Goal: Information Seeking & Learning: Learn about a topic

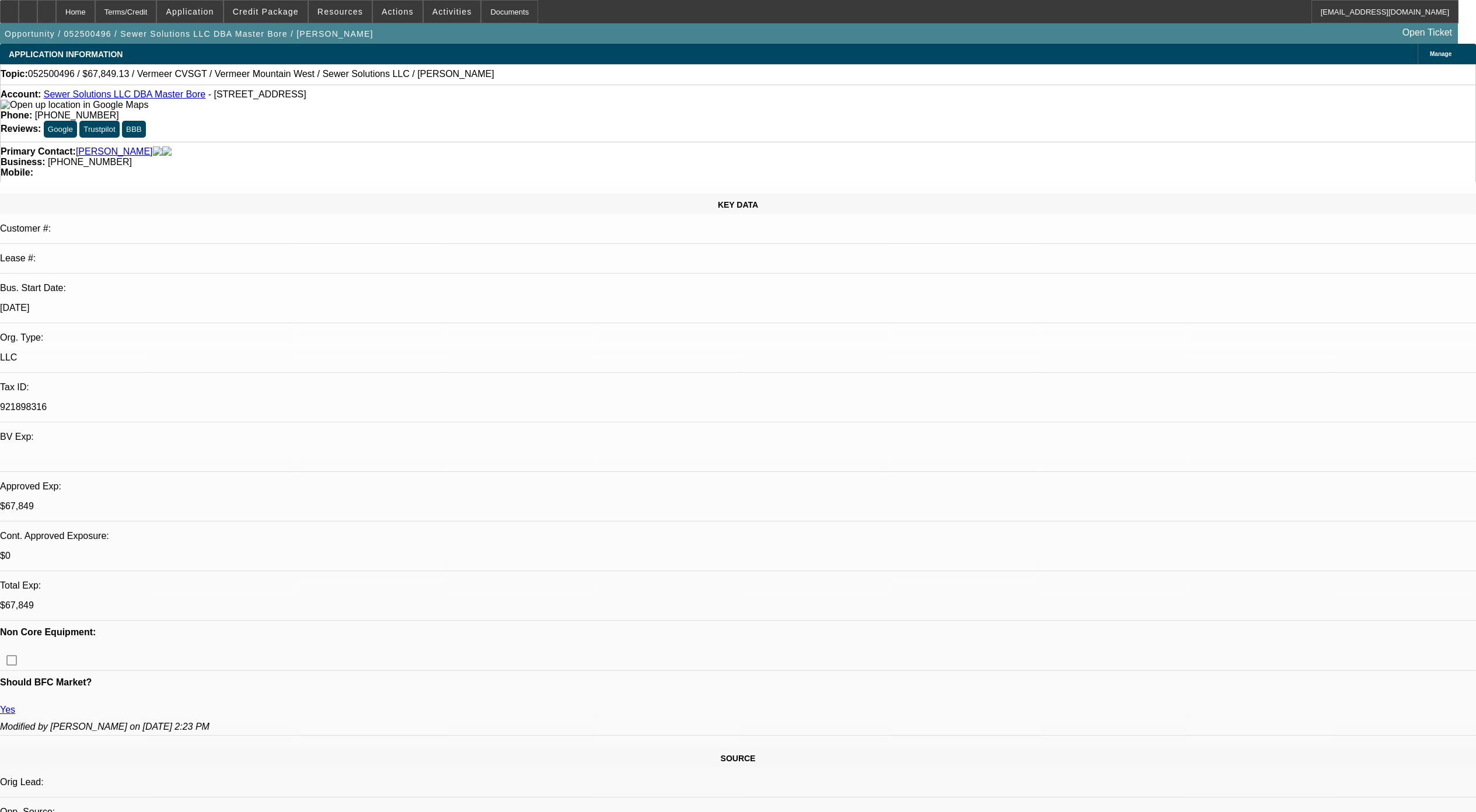
select select "0"
select select "0.1"
select select "2"
select select "0.1"
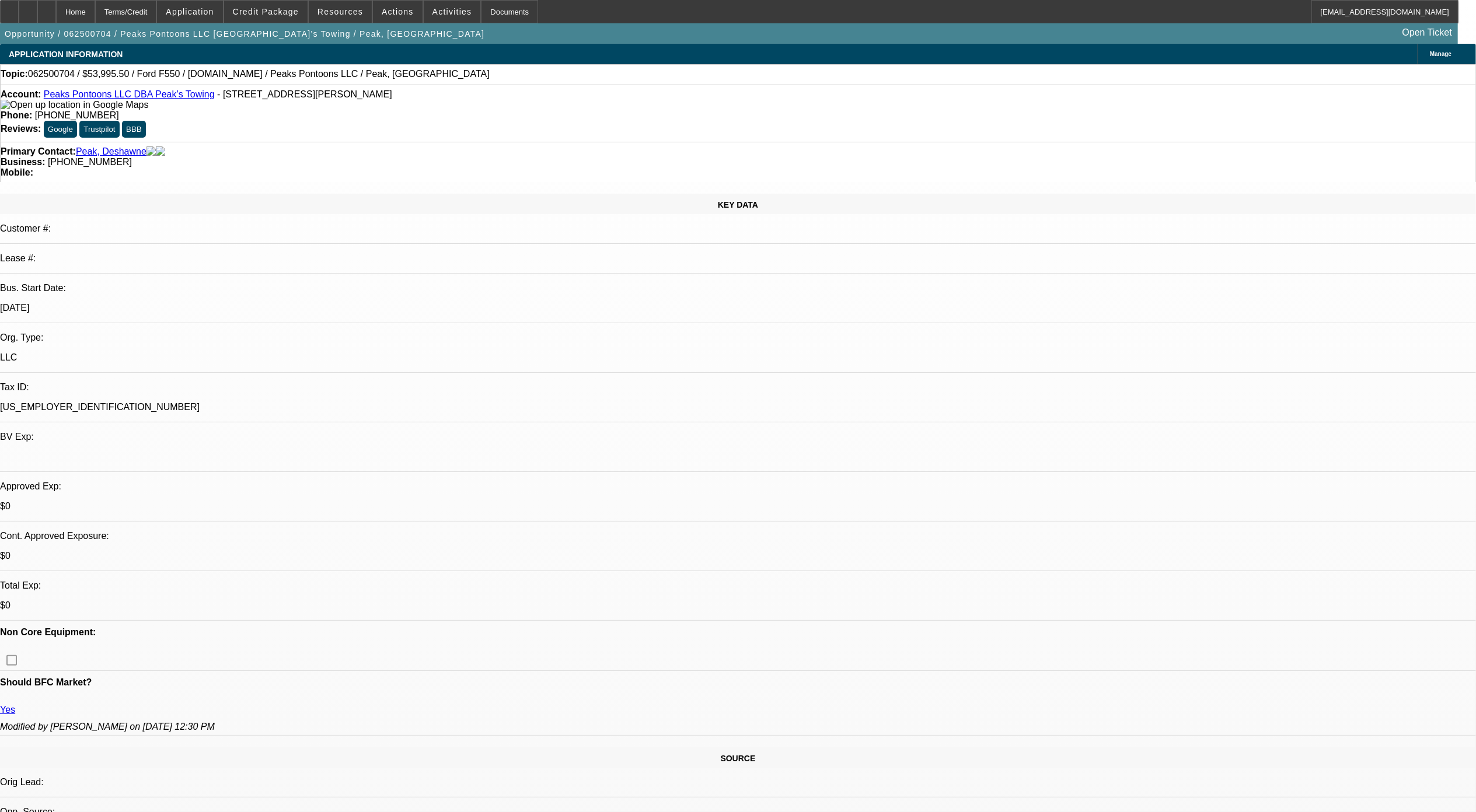
select select "2"
select select "0"
select select "0.1"
select select "2"
select select "0"
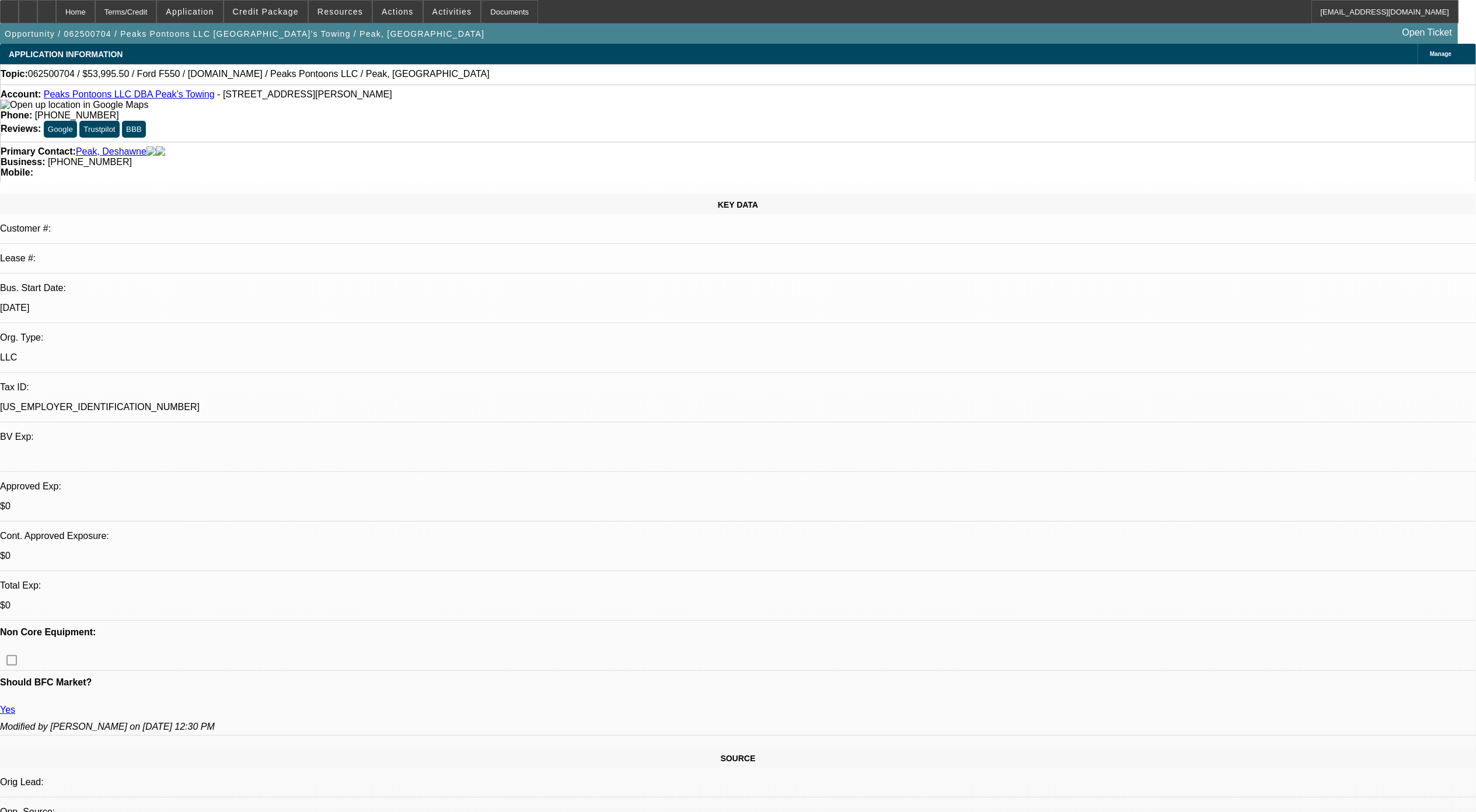
select select "1"
select select "2"
select select "4"
select select "1"
select select "2"
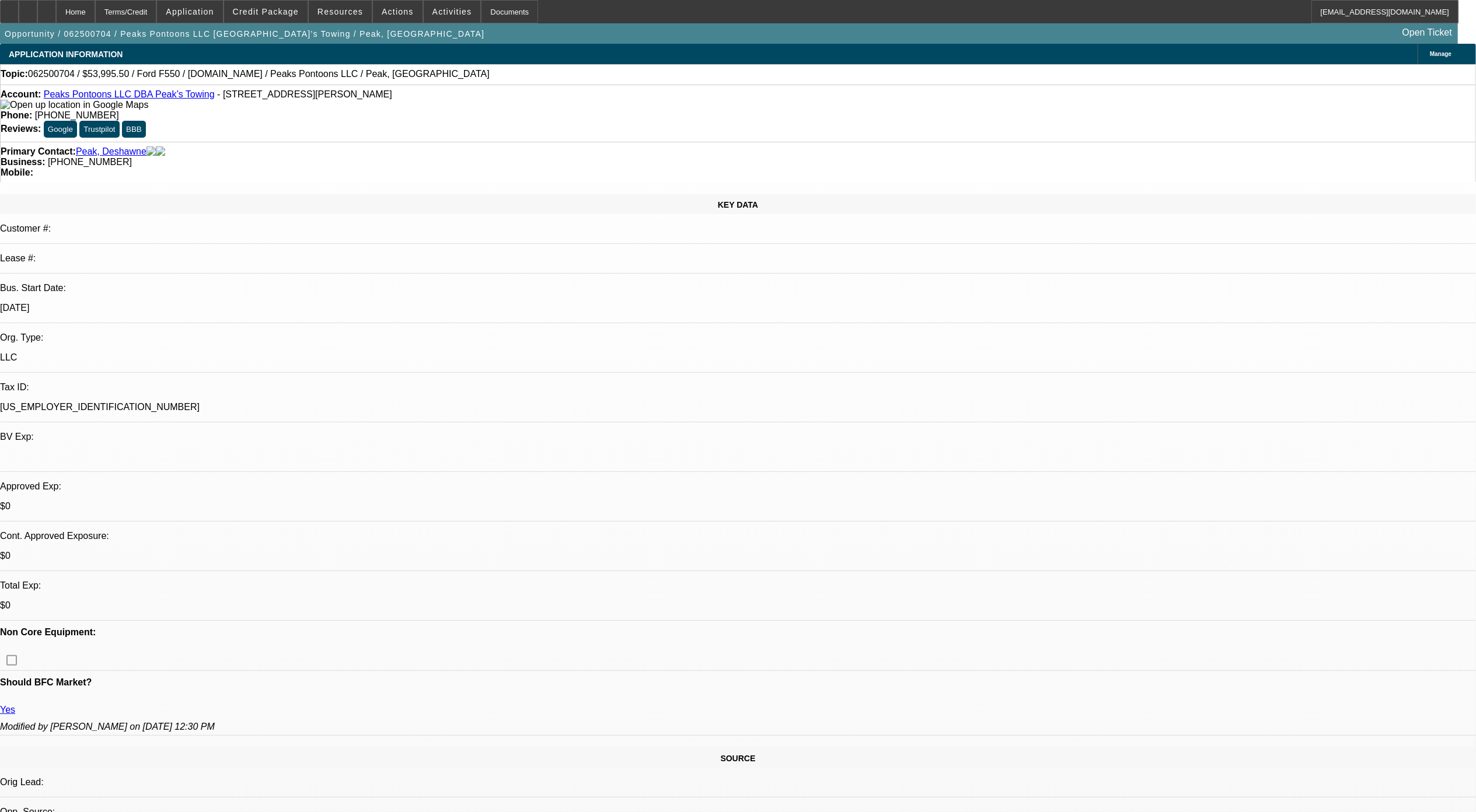
select select "6"
select select "1"
select select "2"
select select "6"
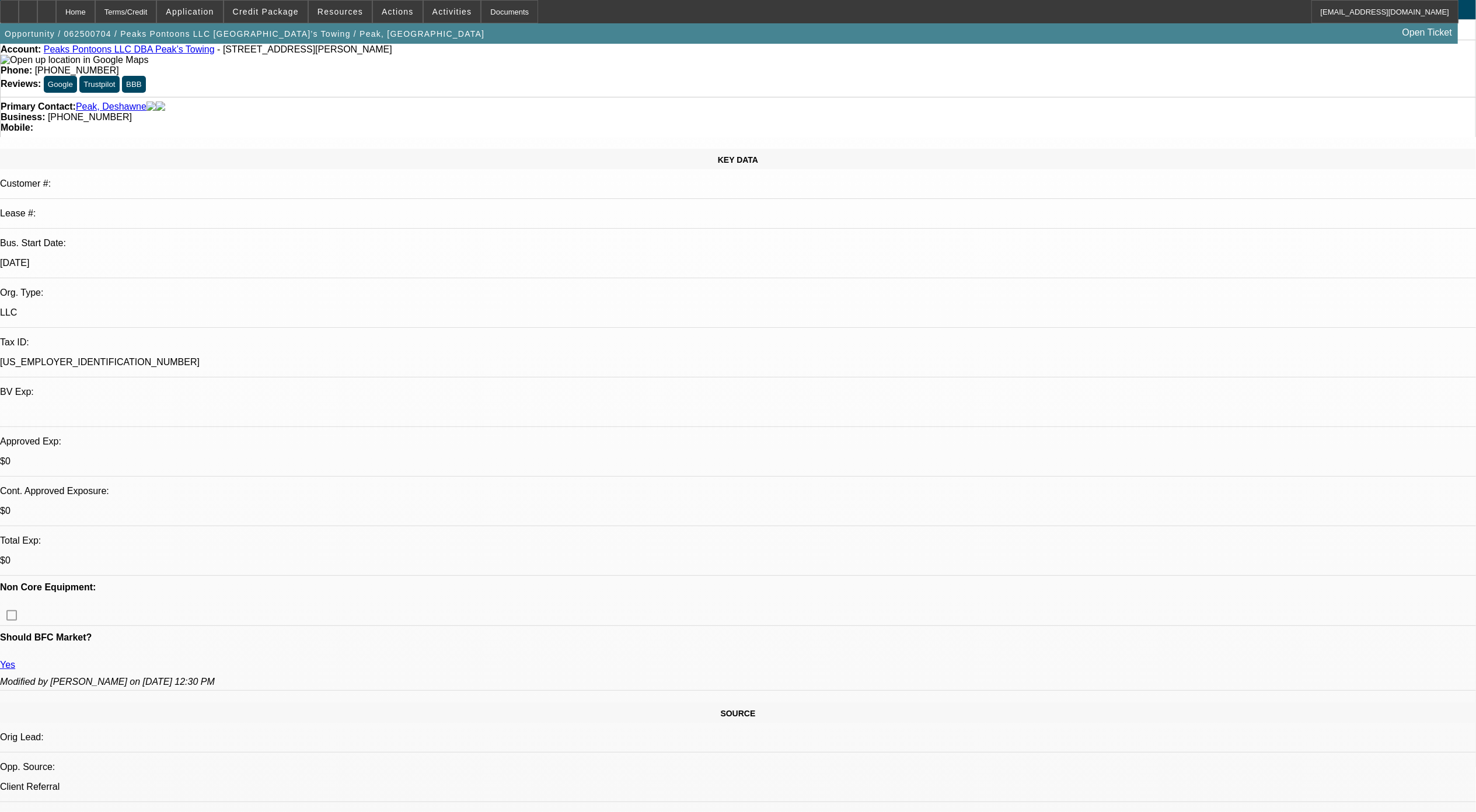
scroll to position [155, 0]
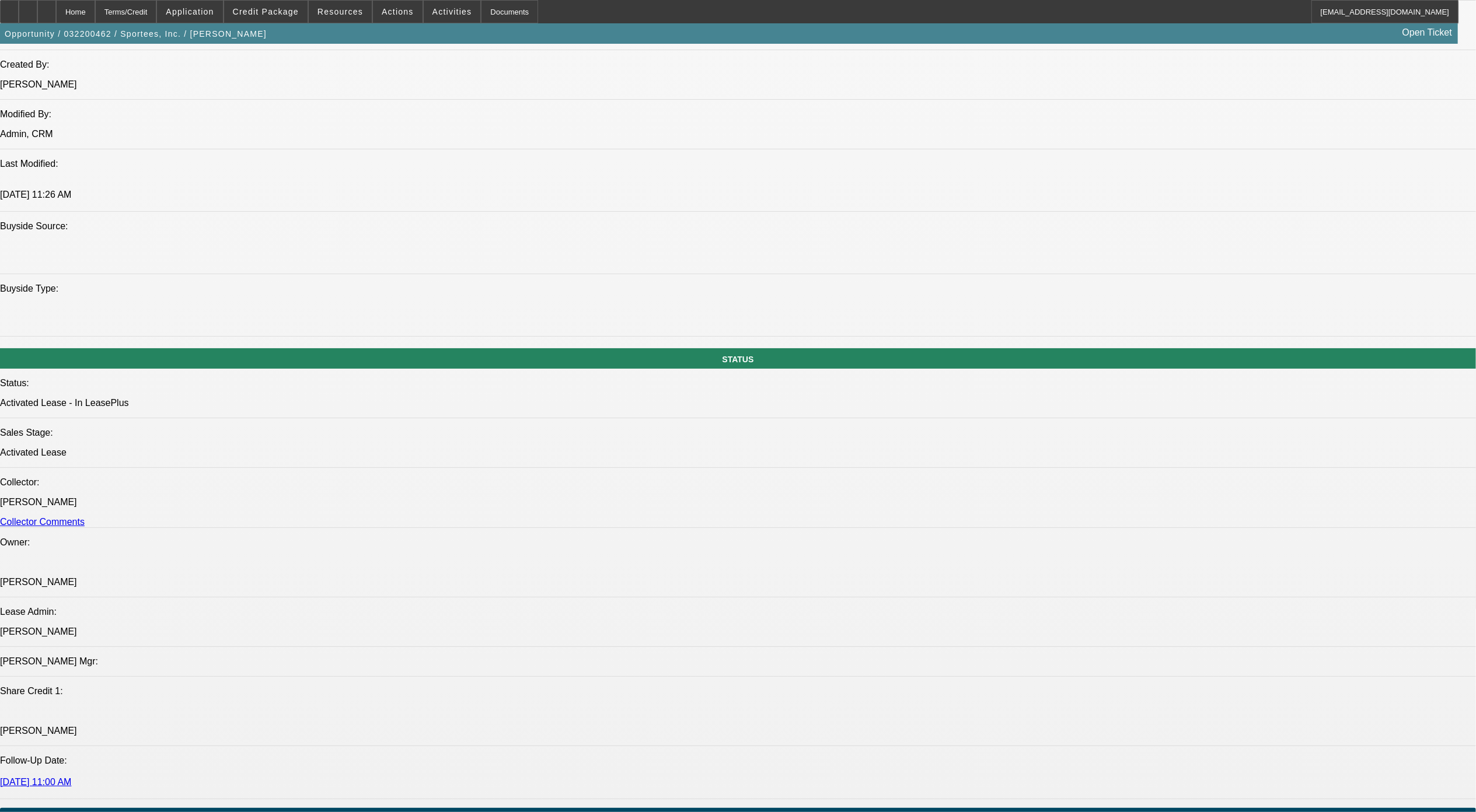
select select "0"
select select "2"
select select "0.1"
select select "0"
select select "2"
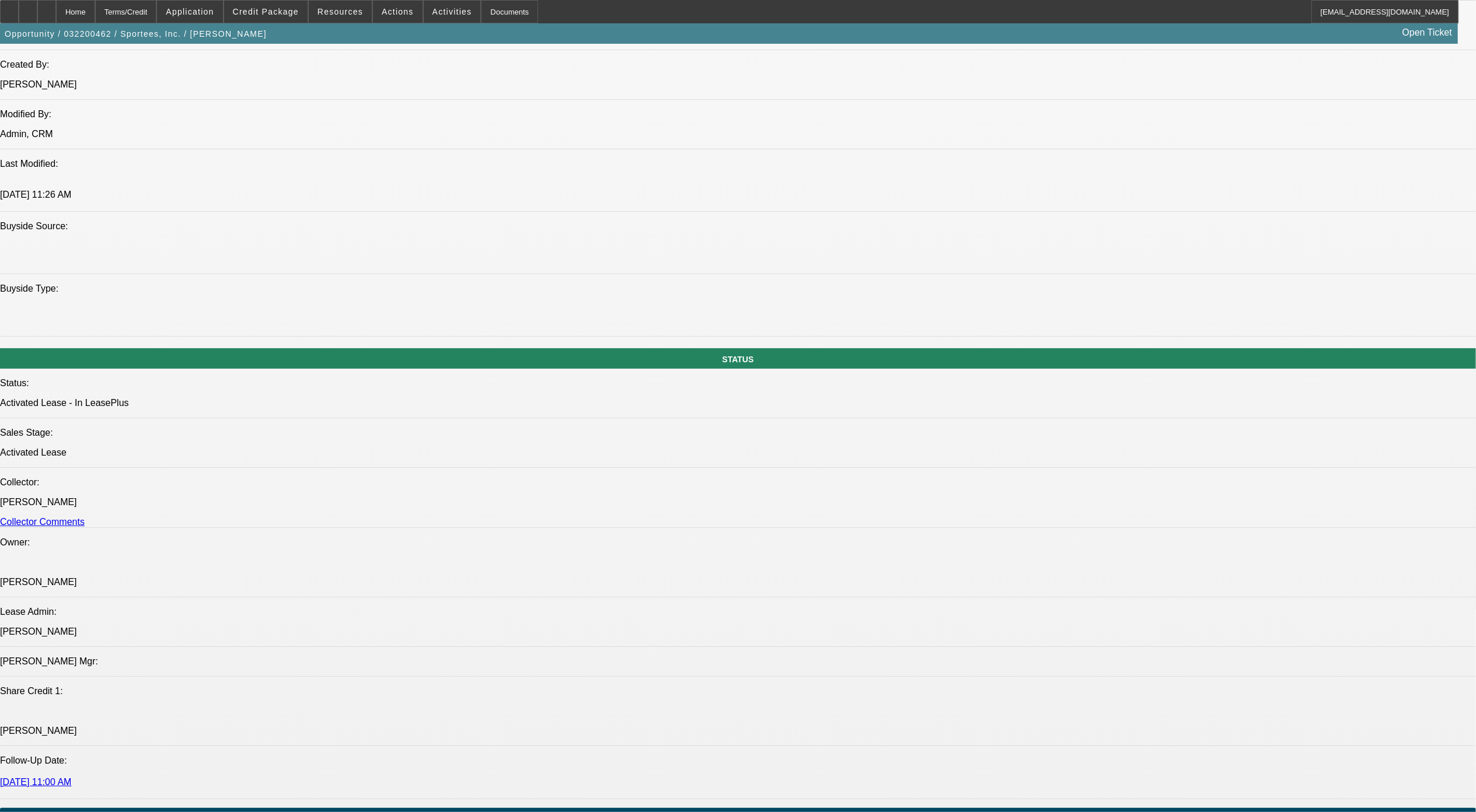
select select "0.1"
select select "0"
select select "2"
select select "0.1"
select select "1"
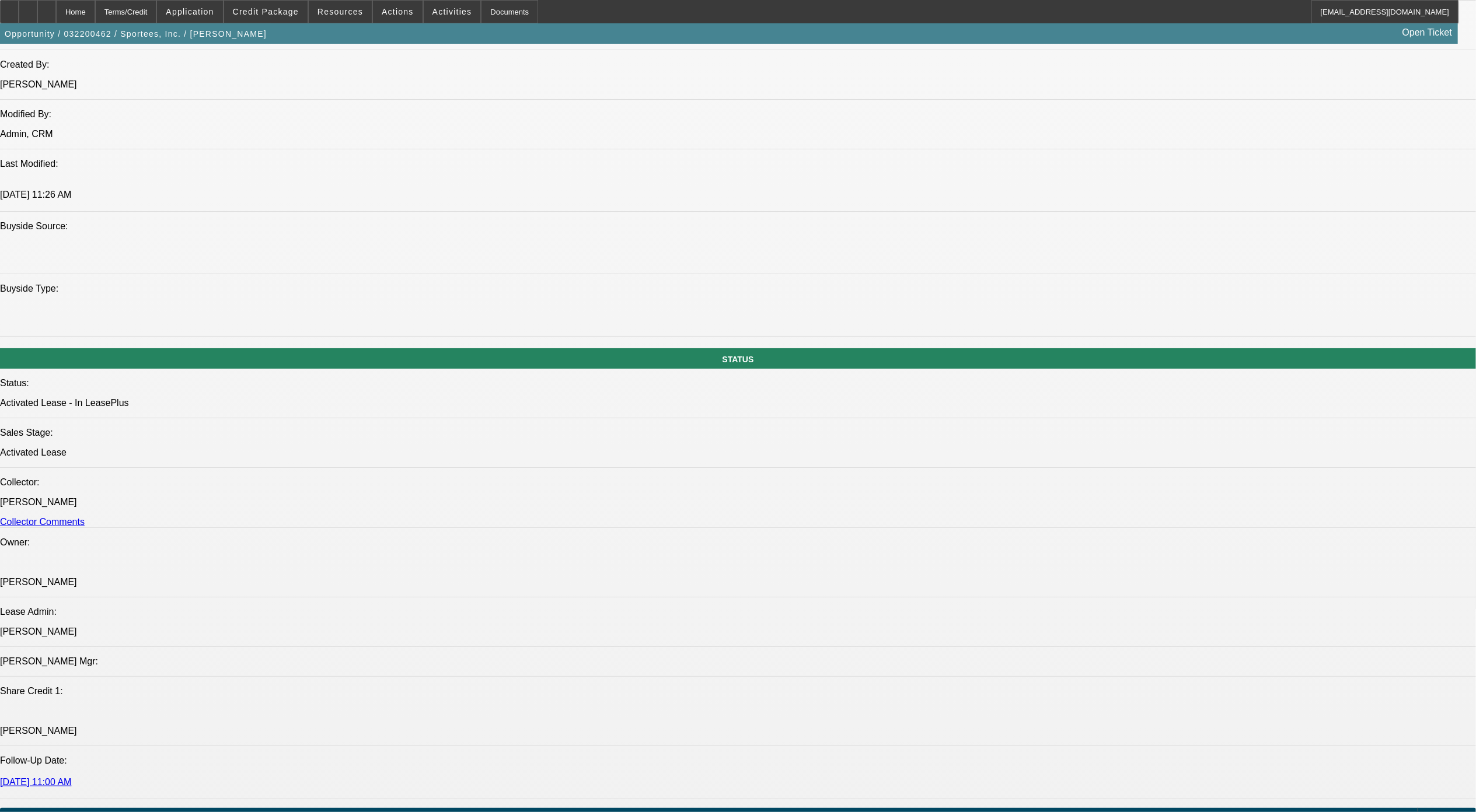
select select "2"
select select "4"
select select "1"
select select "2"
select select "4"
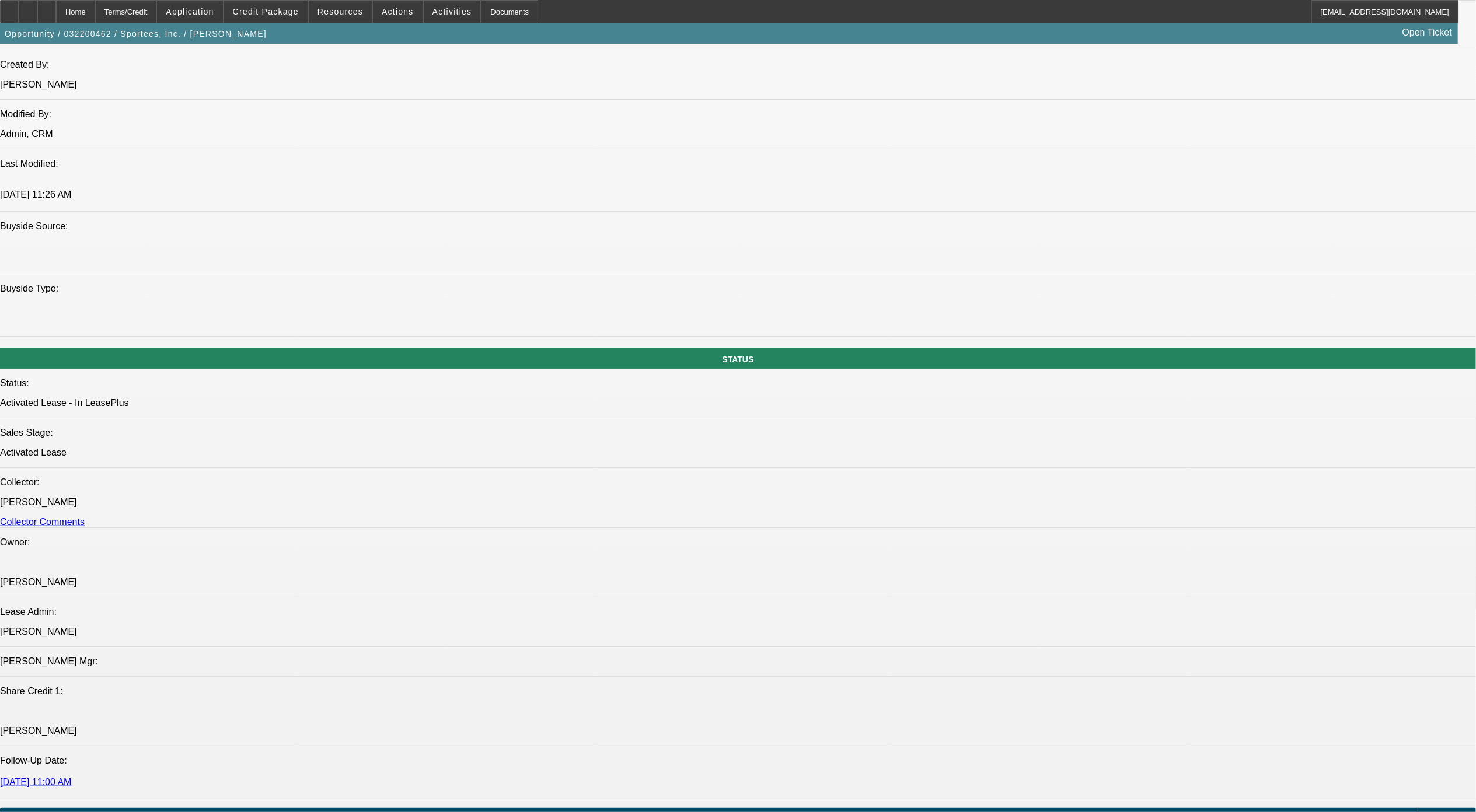
select select "1"
select select "2"
select select "4"
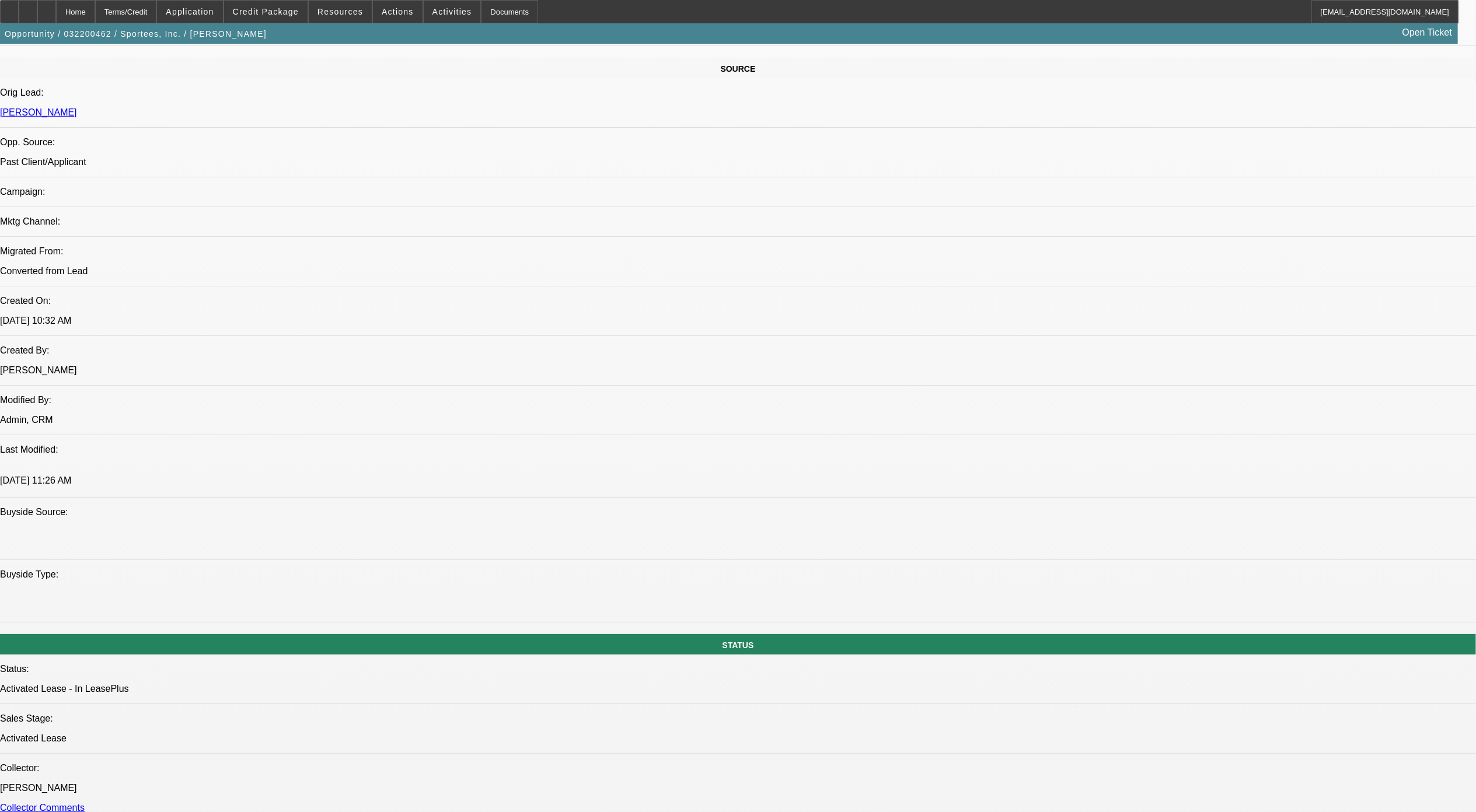
scroll to position [629, 0]
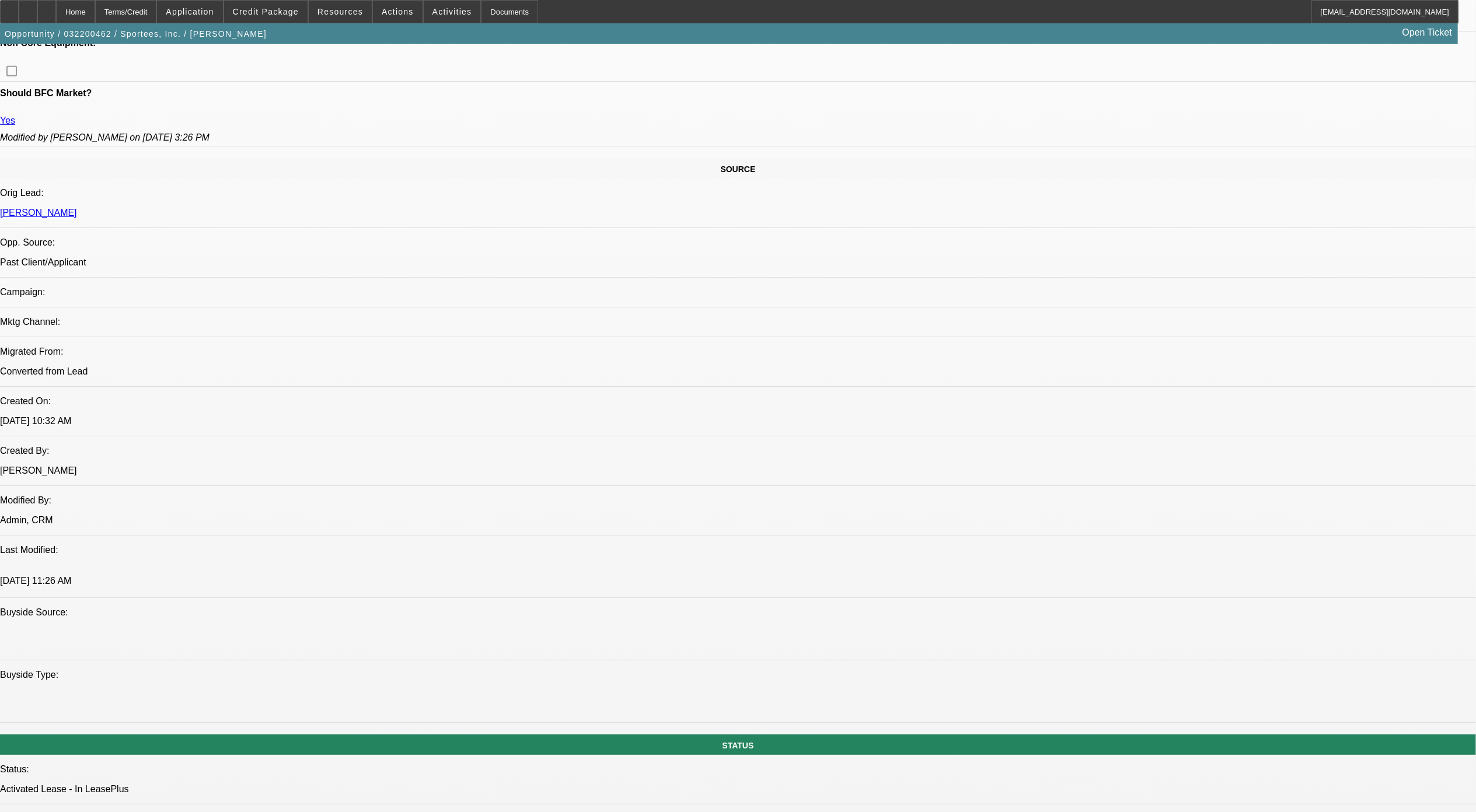
drag, startPoint x: 709, startPoint y: 171, endPoint x: 744, endPoint y: 176, distance: 35.4
drag, startPoint x: 744, startPoint y: 176, endPoint x: 759, endPoint y: 218, distance: 44.6
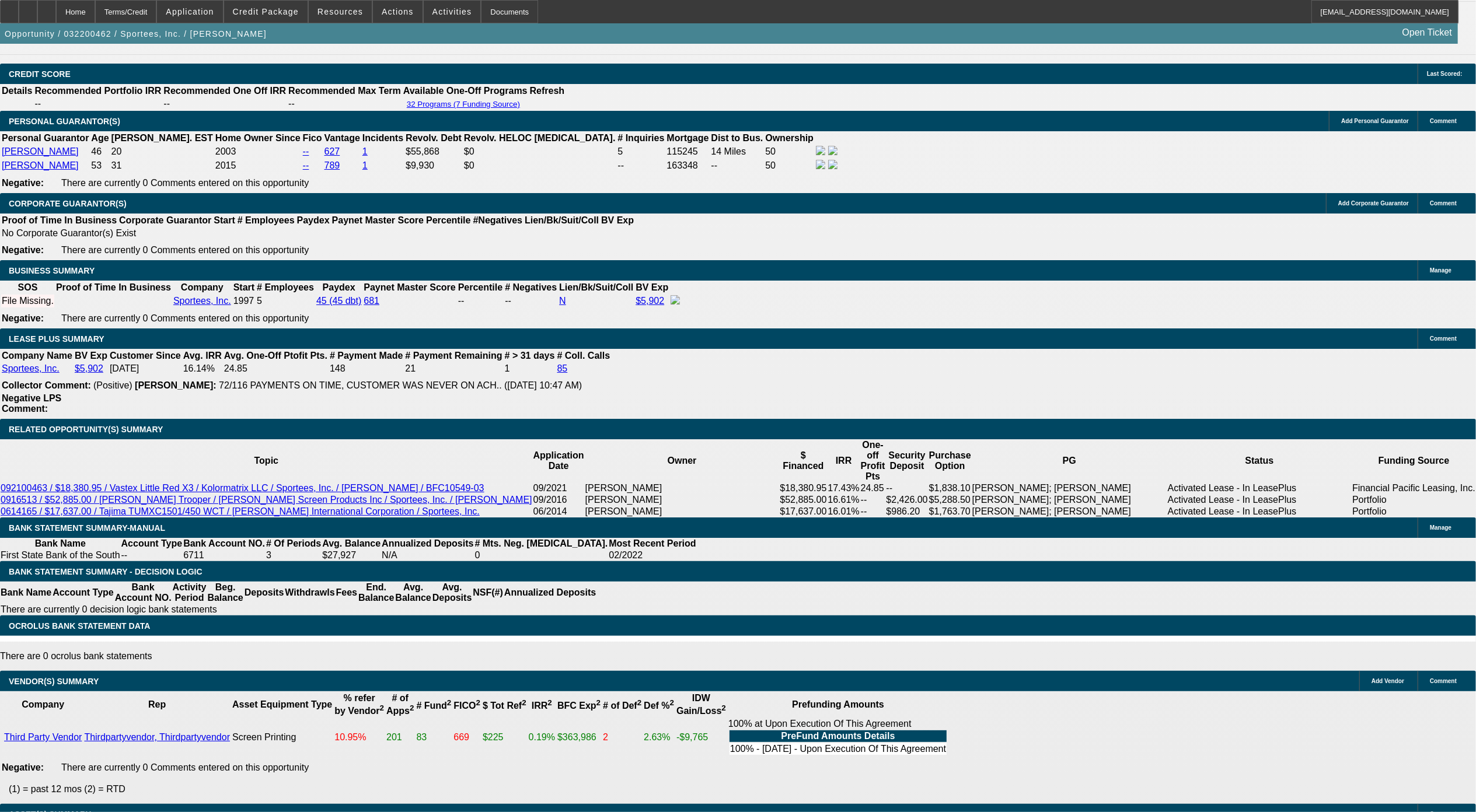
scroll to position [1718, 0]
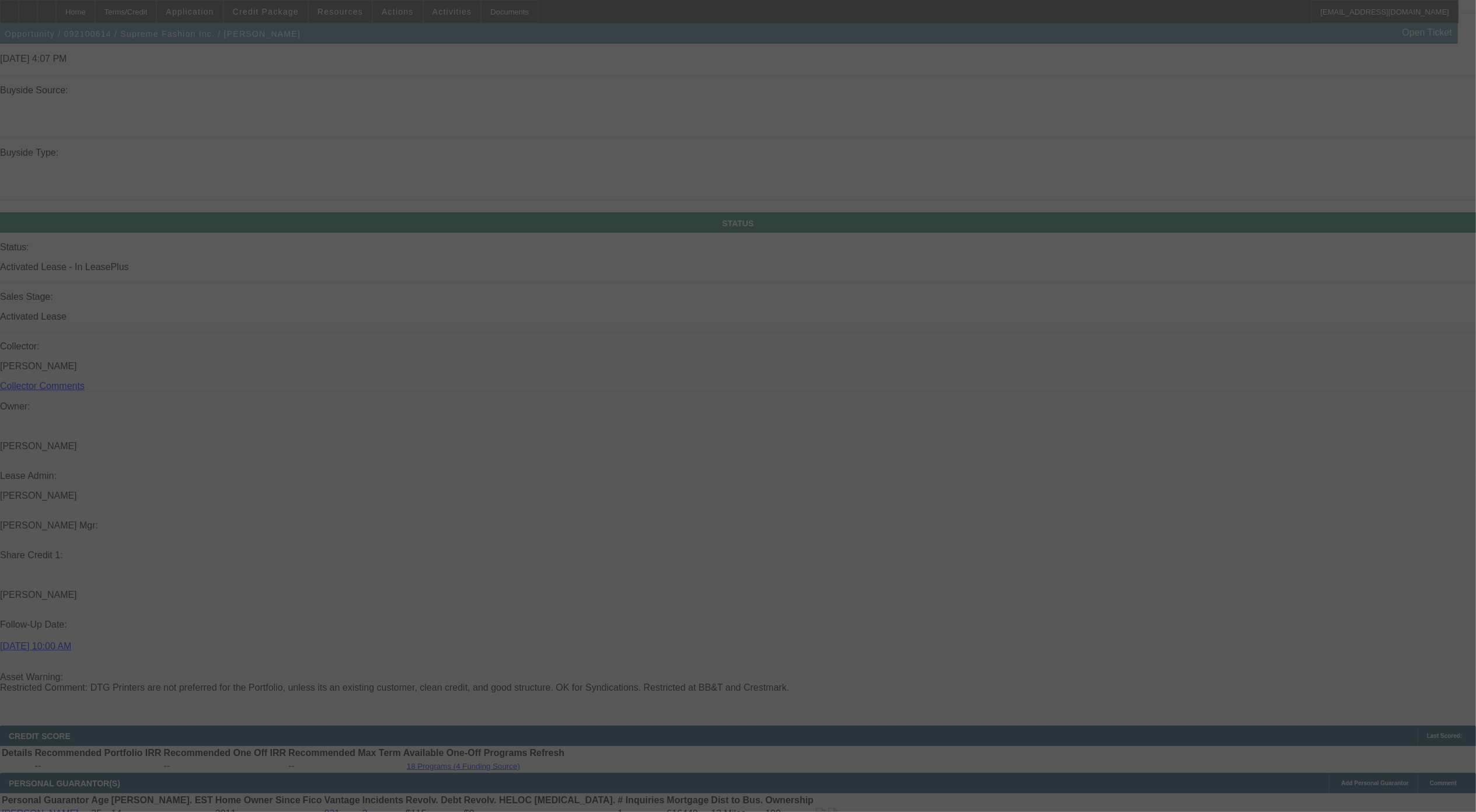
scroll to position [1153, 0]
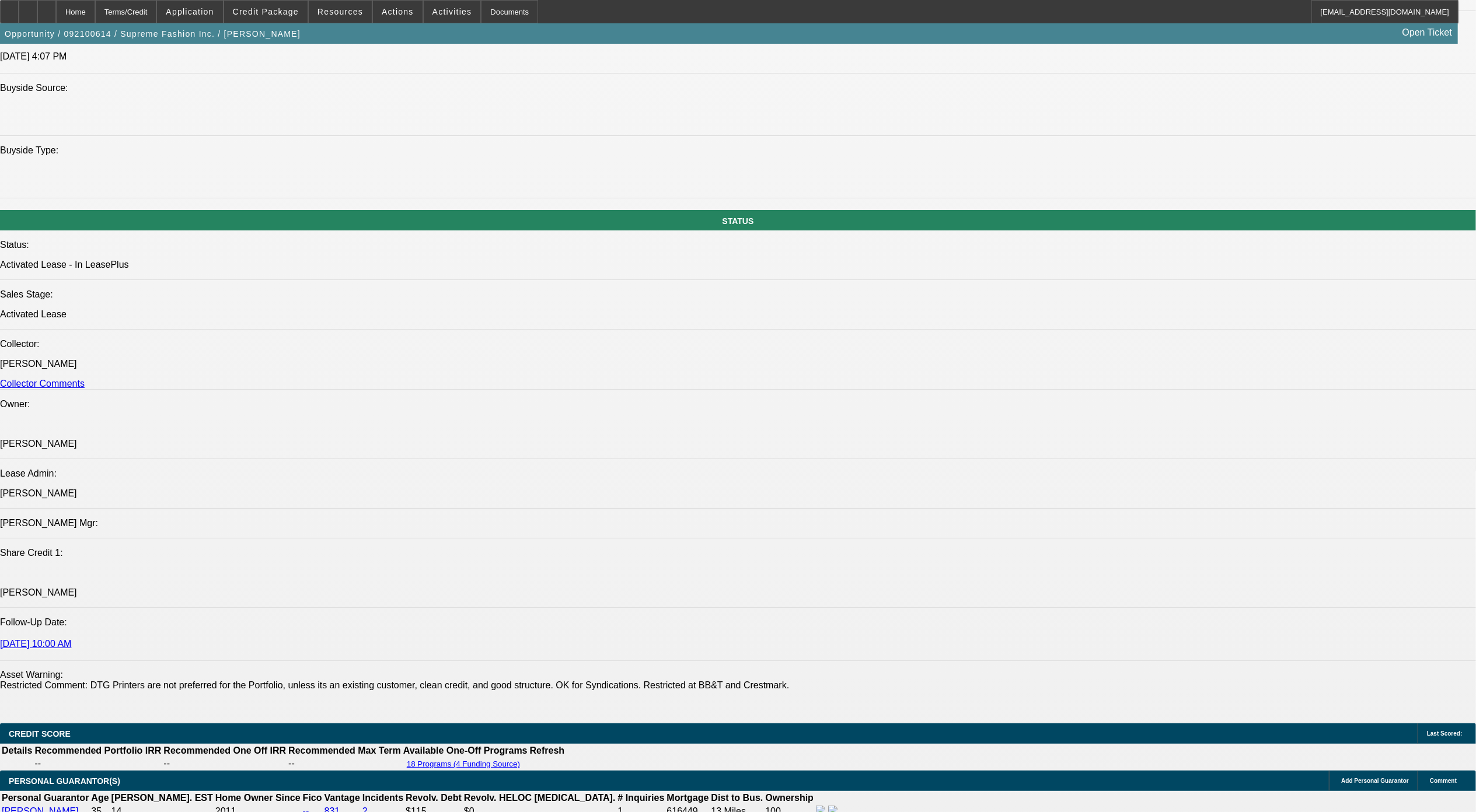
select select "0"
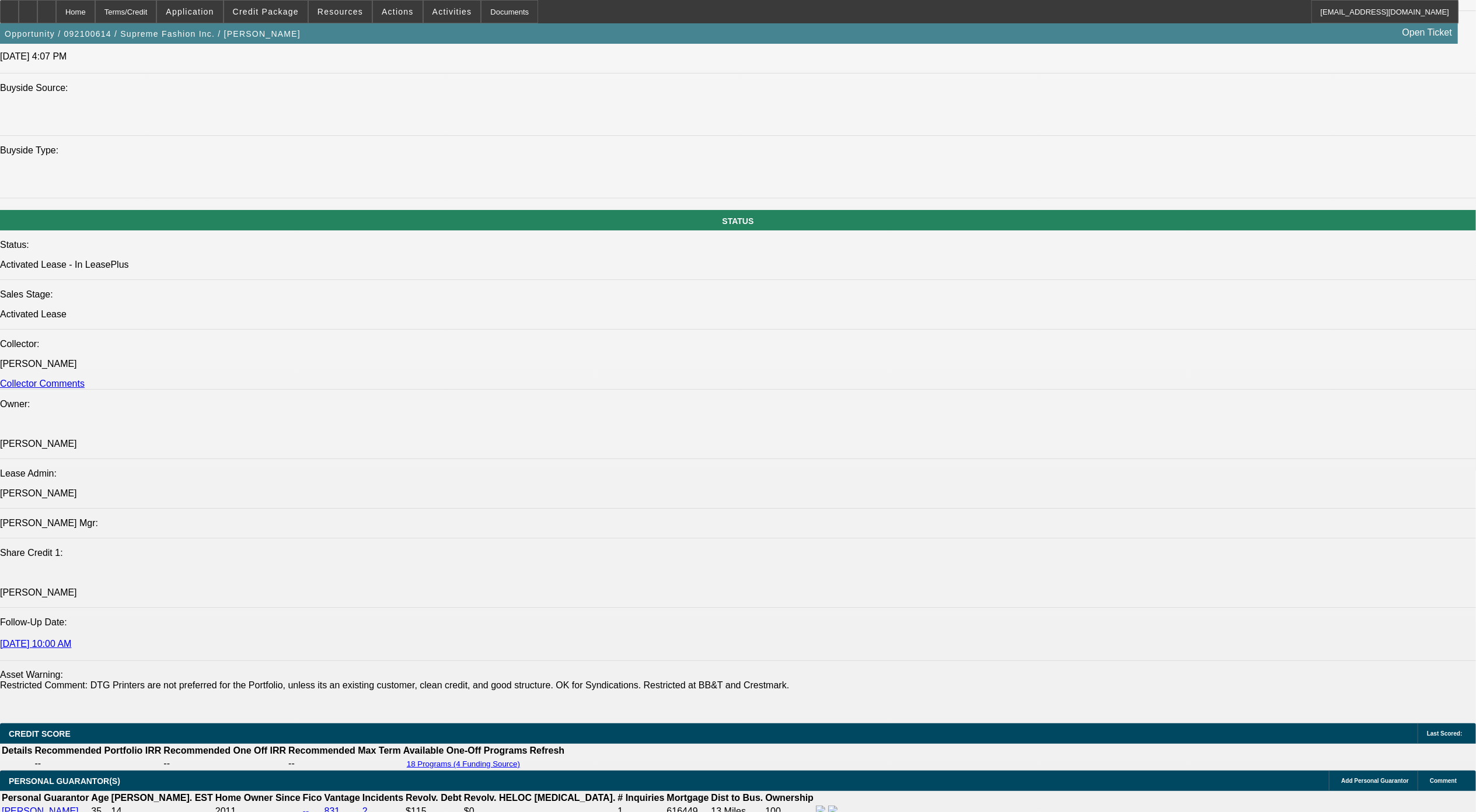
select select "0"
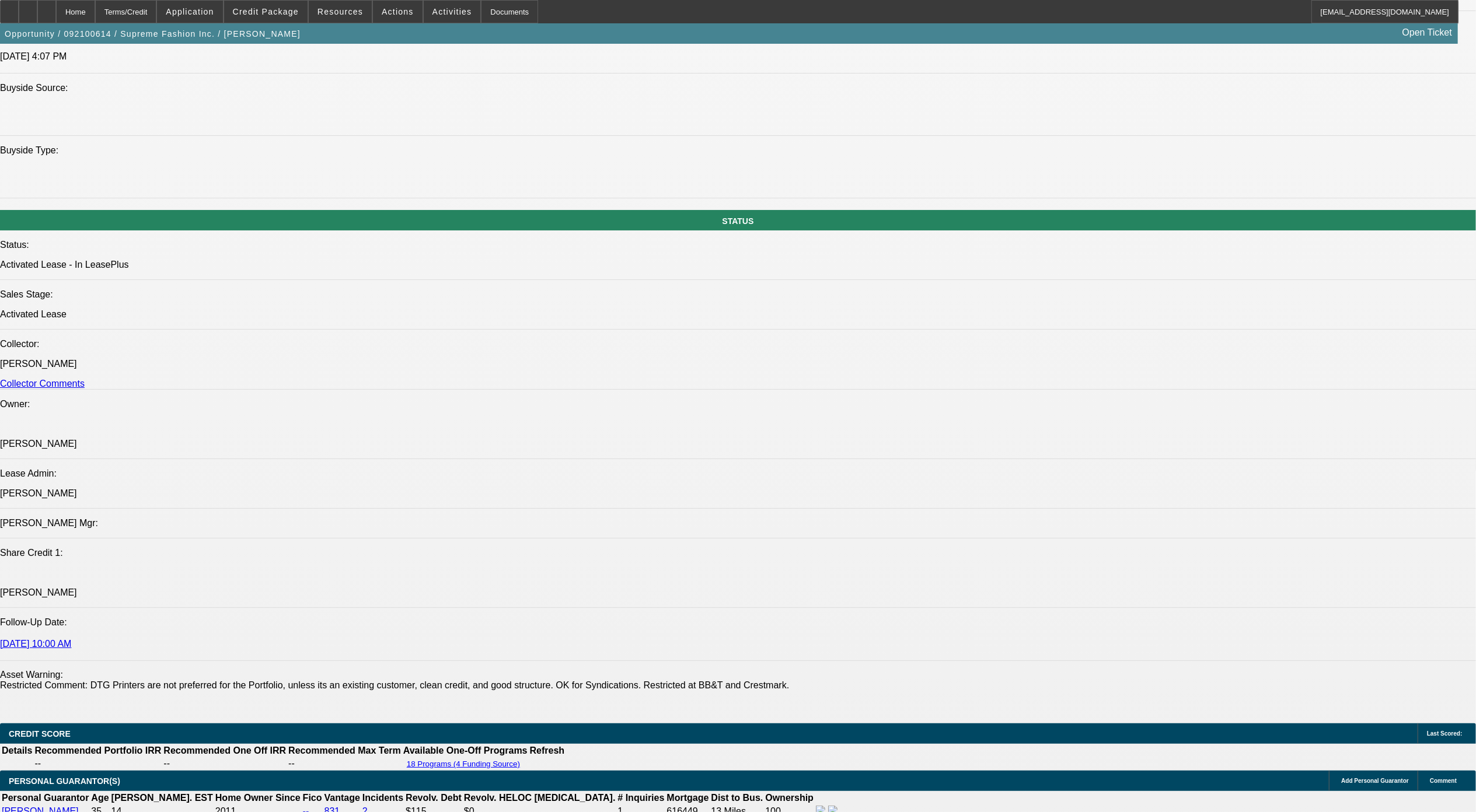
select select "0"
select select "1"
select select "6"
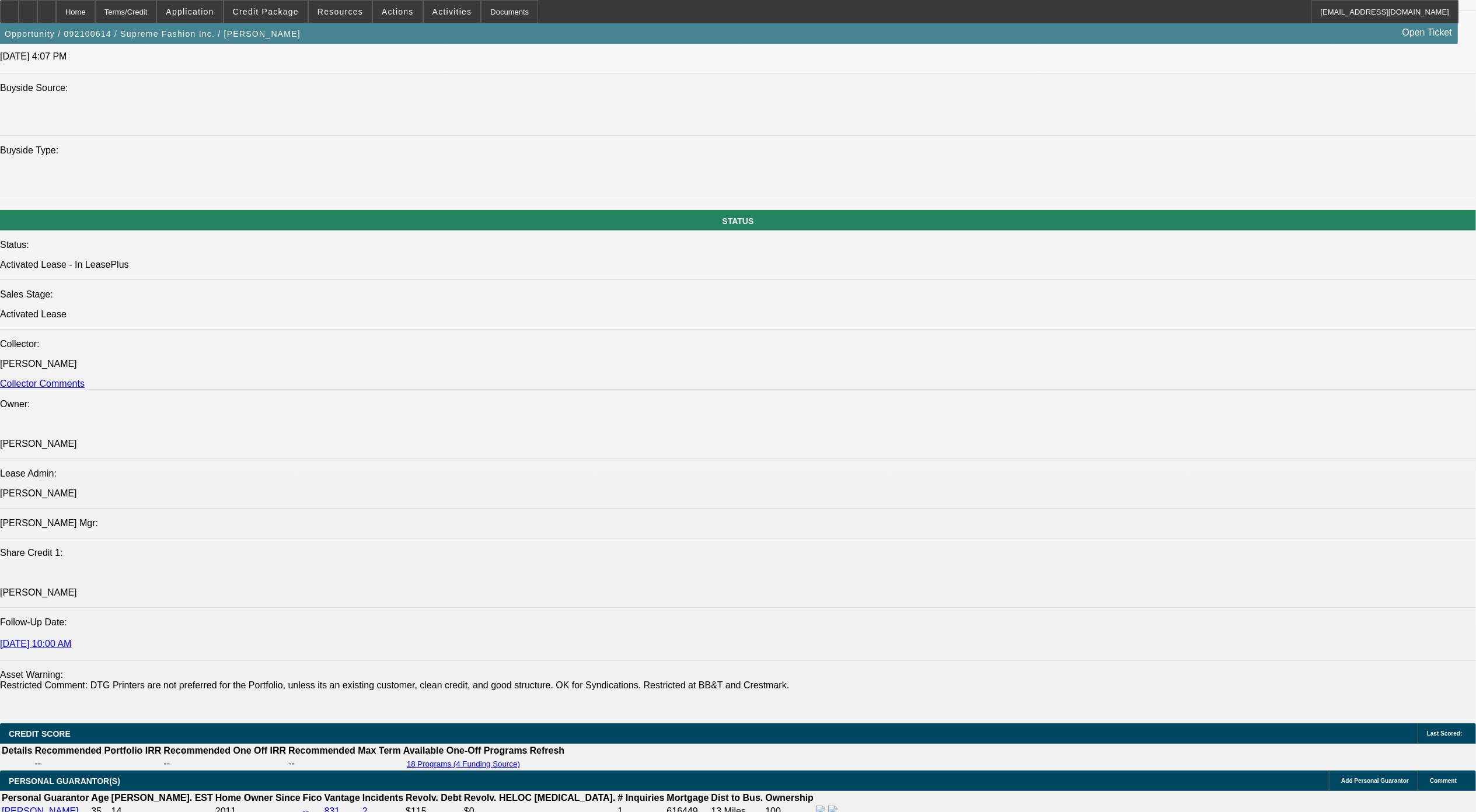
select select "1"
select select "6"
select select "1"
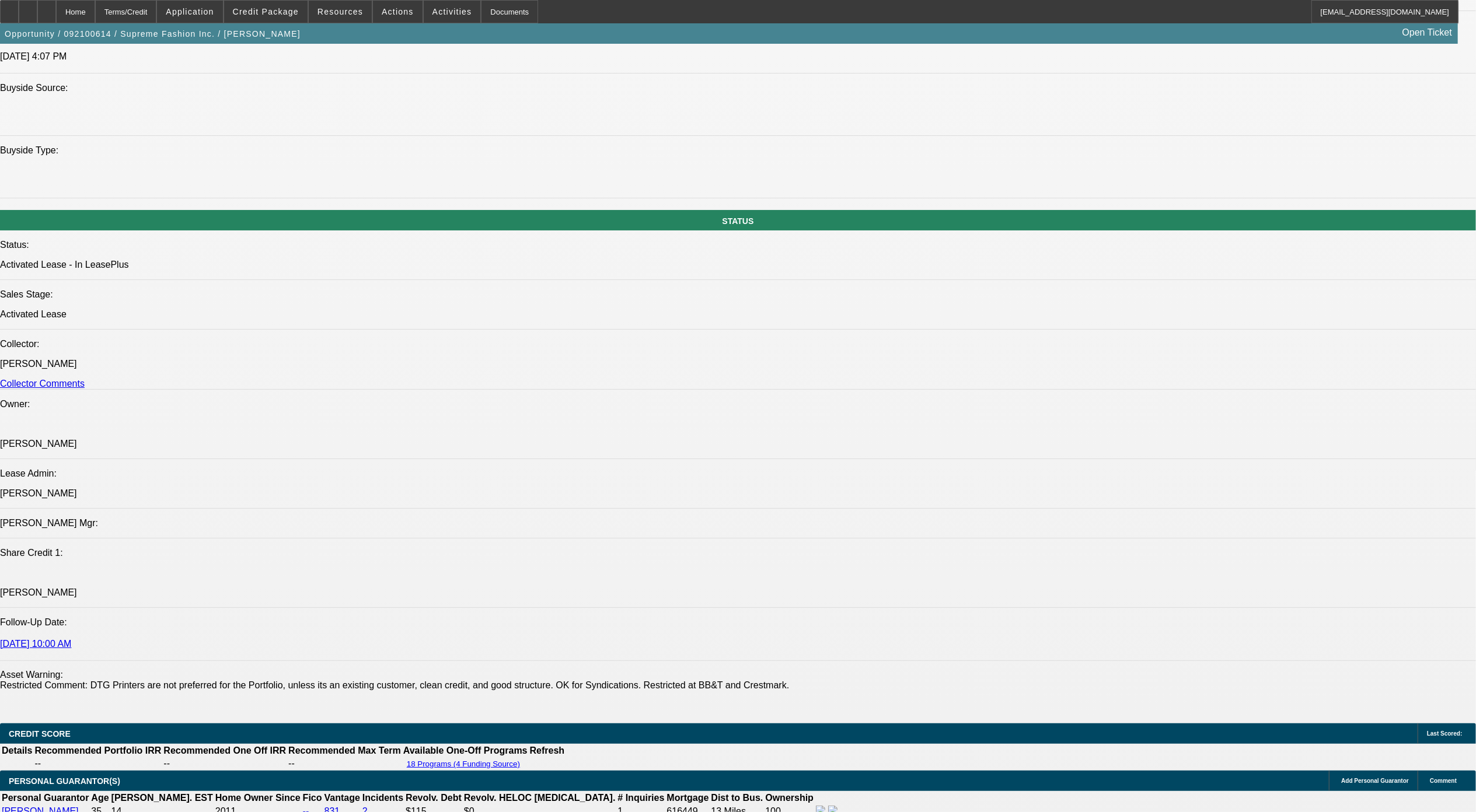
select select "6"
select select "1"
select select "6"
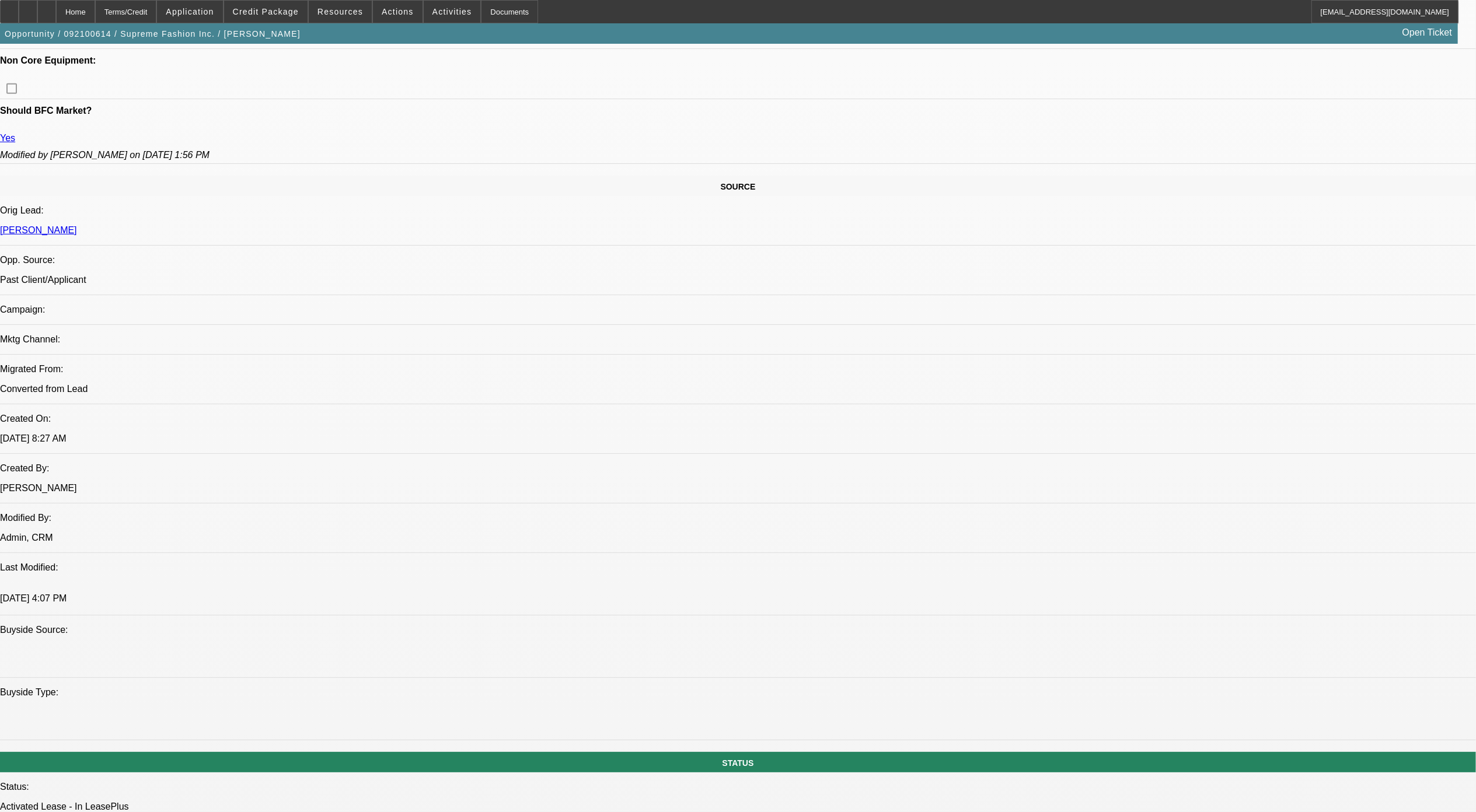
scroll to position [609, 0]
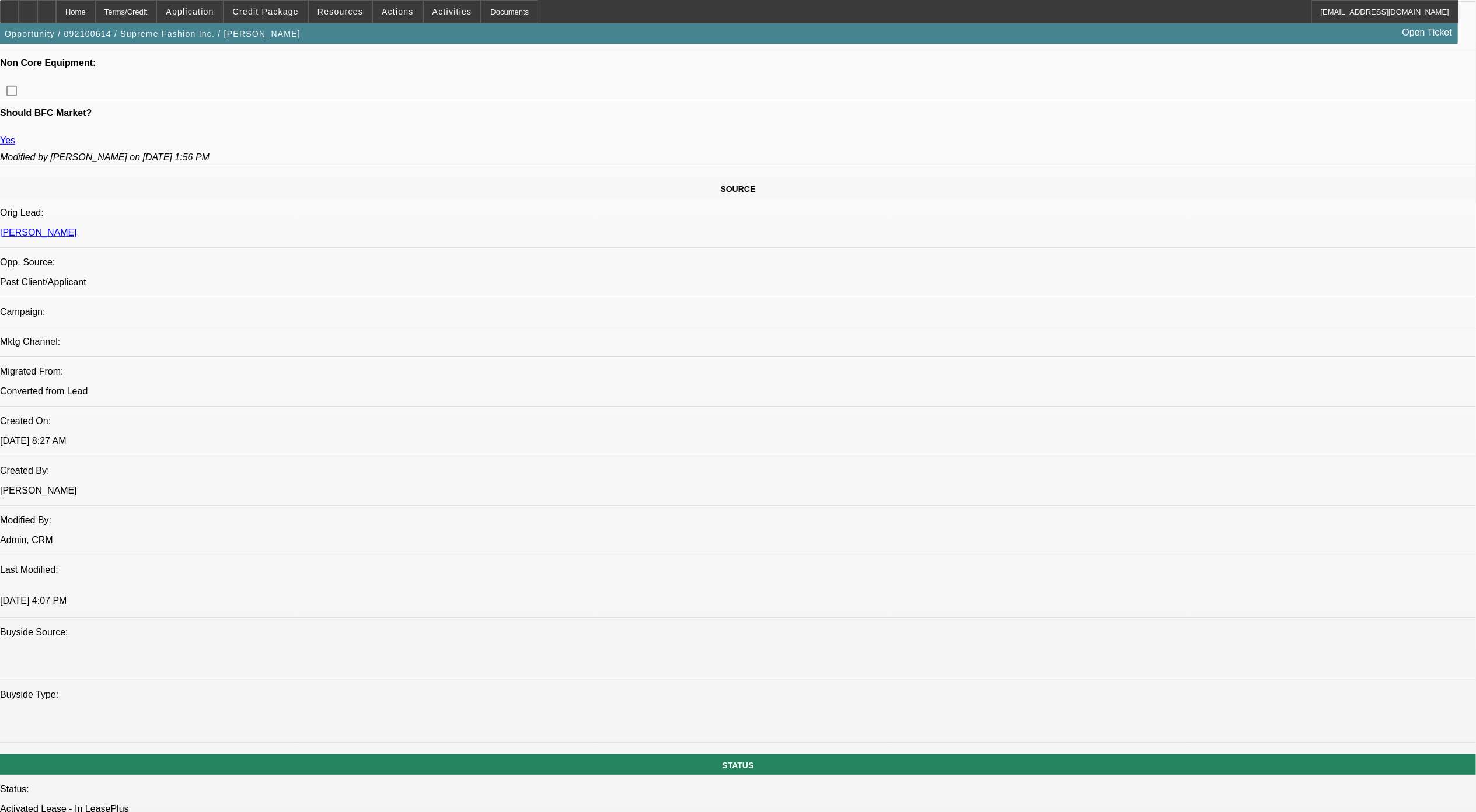
drag, startPoint x: 718, startPoint y: 236, endPoint x: 773, endPoint y: 252, distance: 57.3
drag, startPoint x: 773, startPoint y: 252, endPoint x: 764, endPoint y: 285, distance: 34.2
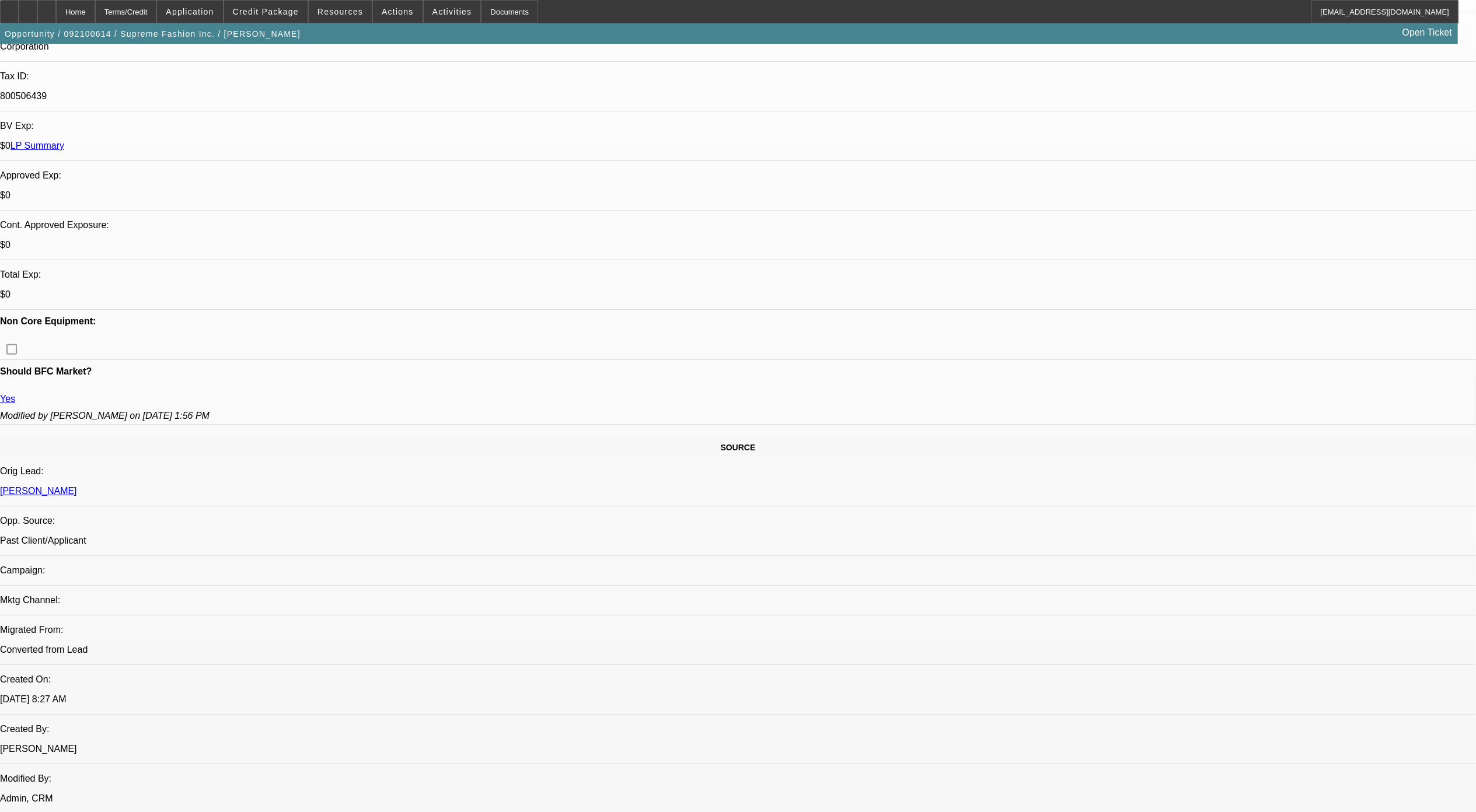
scroll to position [531, 0]
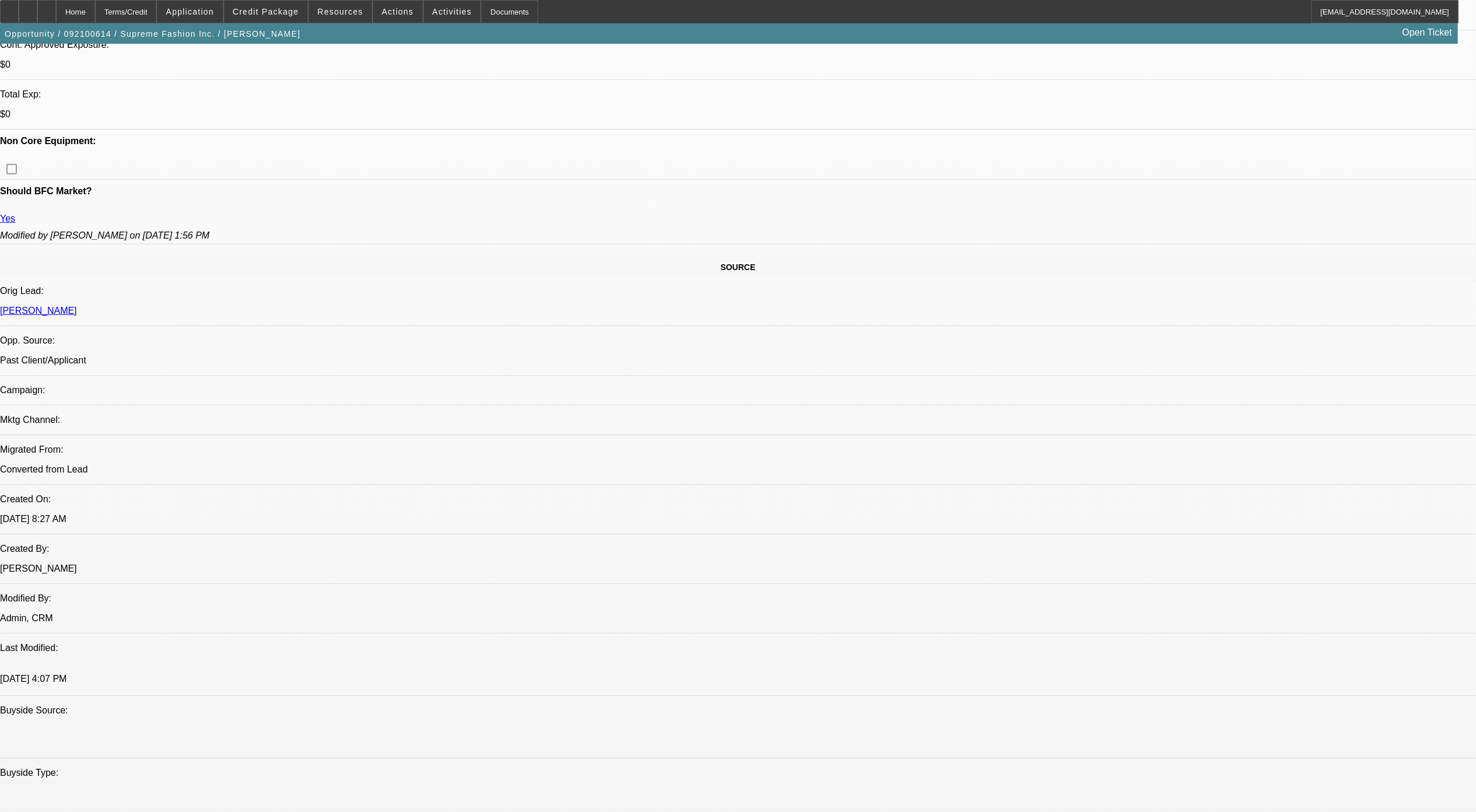
drag, startPoint x: 591, startPoint y: 325, endPoint x: 738, endPoint y: 321, distance: 147.1
drag, startPoint x: 738, startPoint y: 321, endPoint x: 745, endPoint y: 347, distance: 26.9
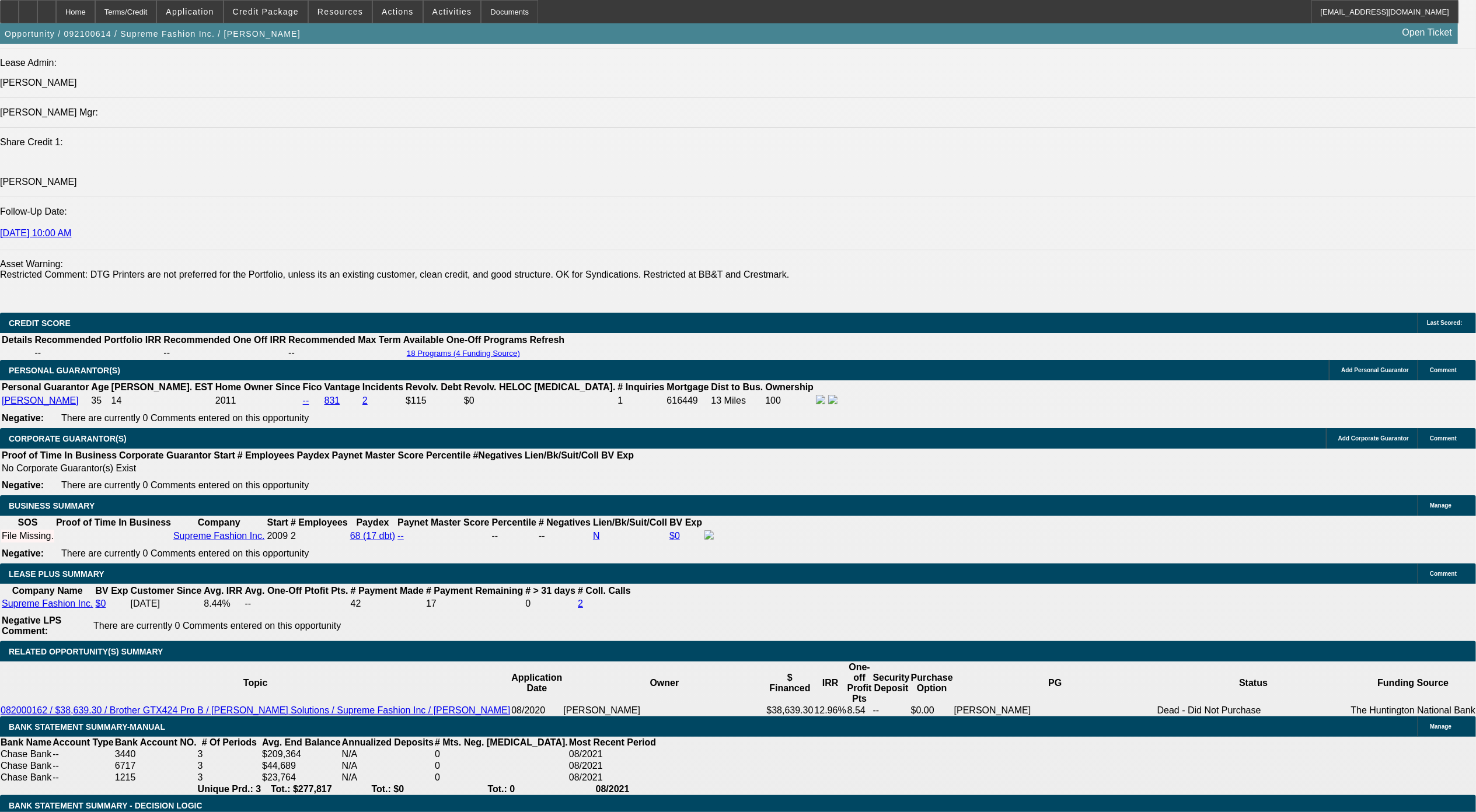
scroll to position [1464, 0]
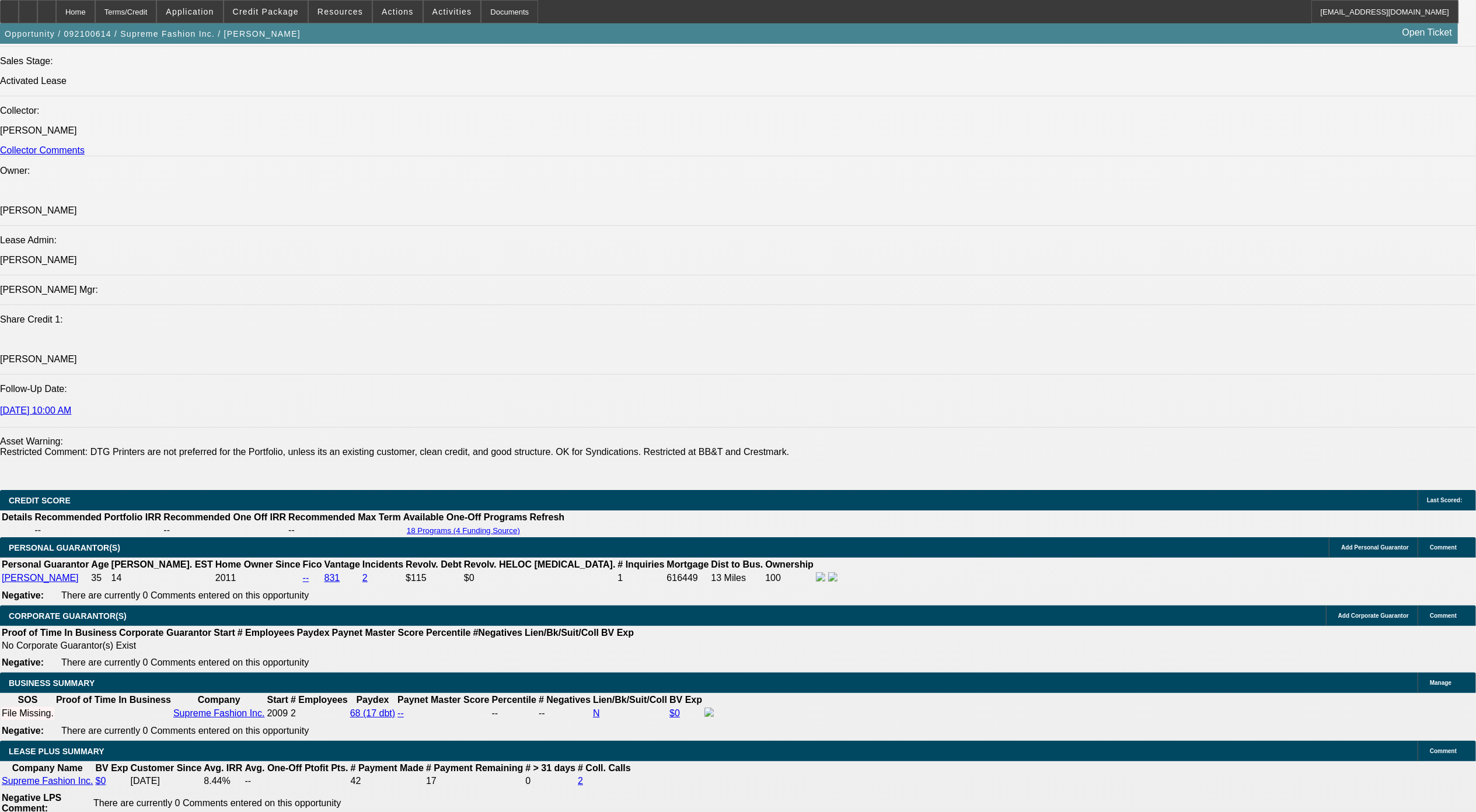
scroll to position [1543, 0]
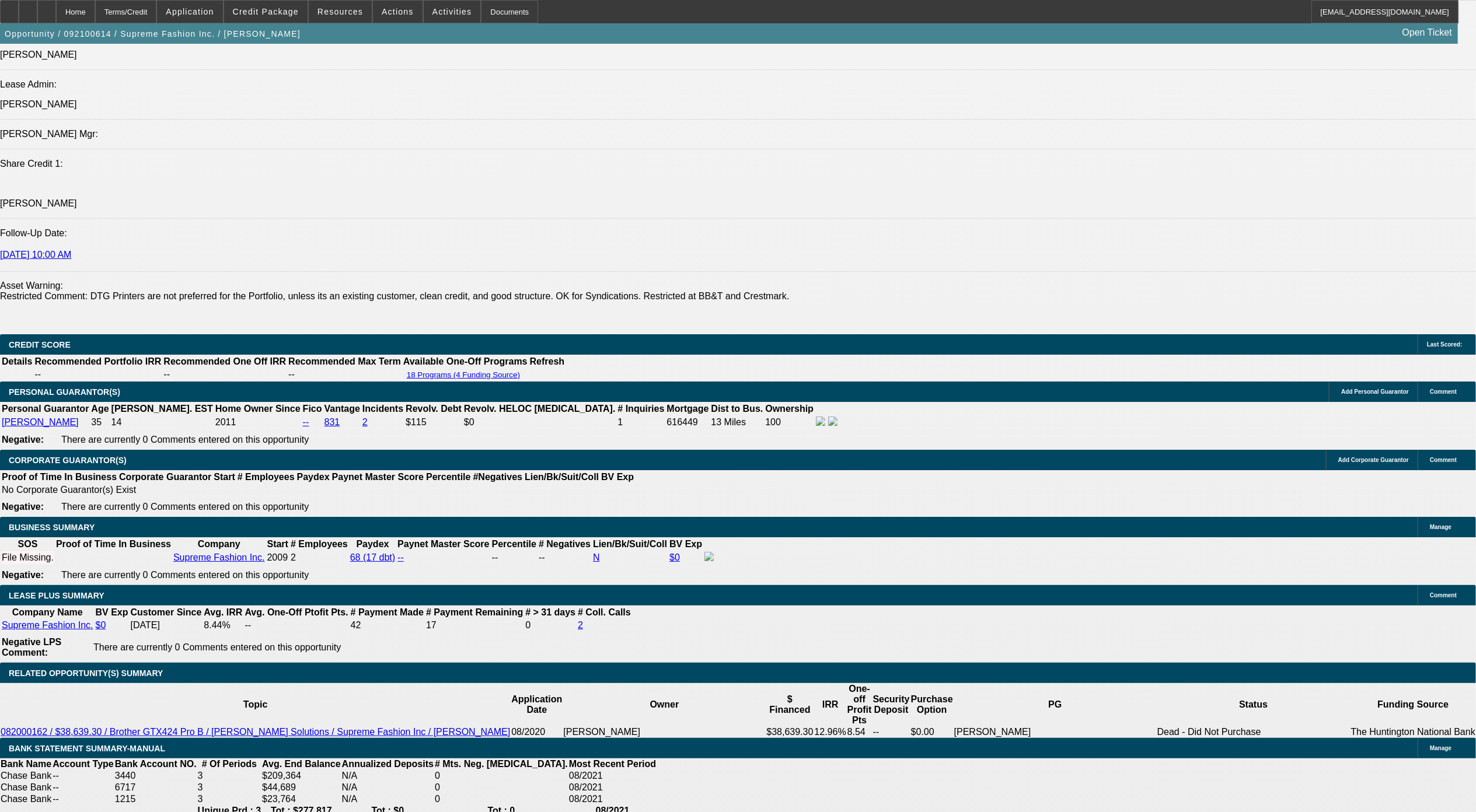
click at [980, 345] on div "APPLICATION INFORMATION Manage Topic: 092100614 / $82,845.00 / Brown DAK-2406X …" at bounding box center [738, 582] width 1476 height 4162
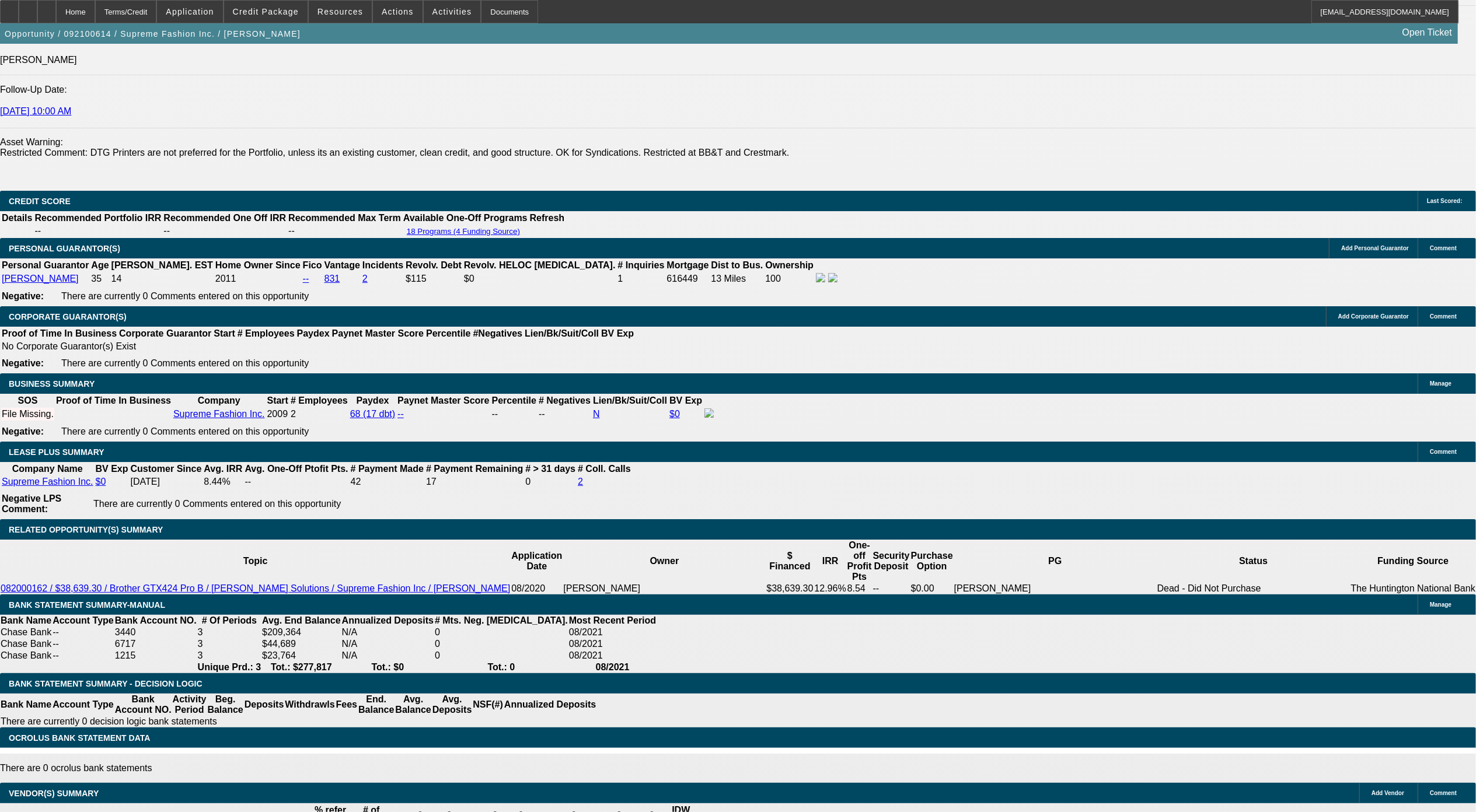
scroll to position [1698, 0]
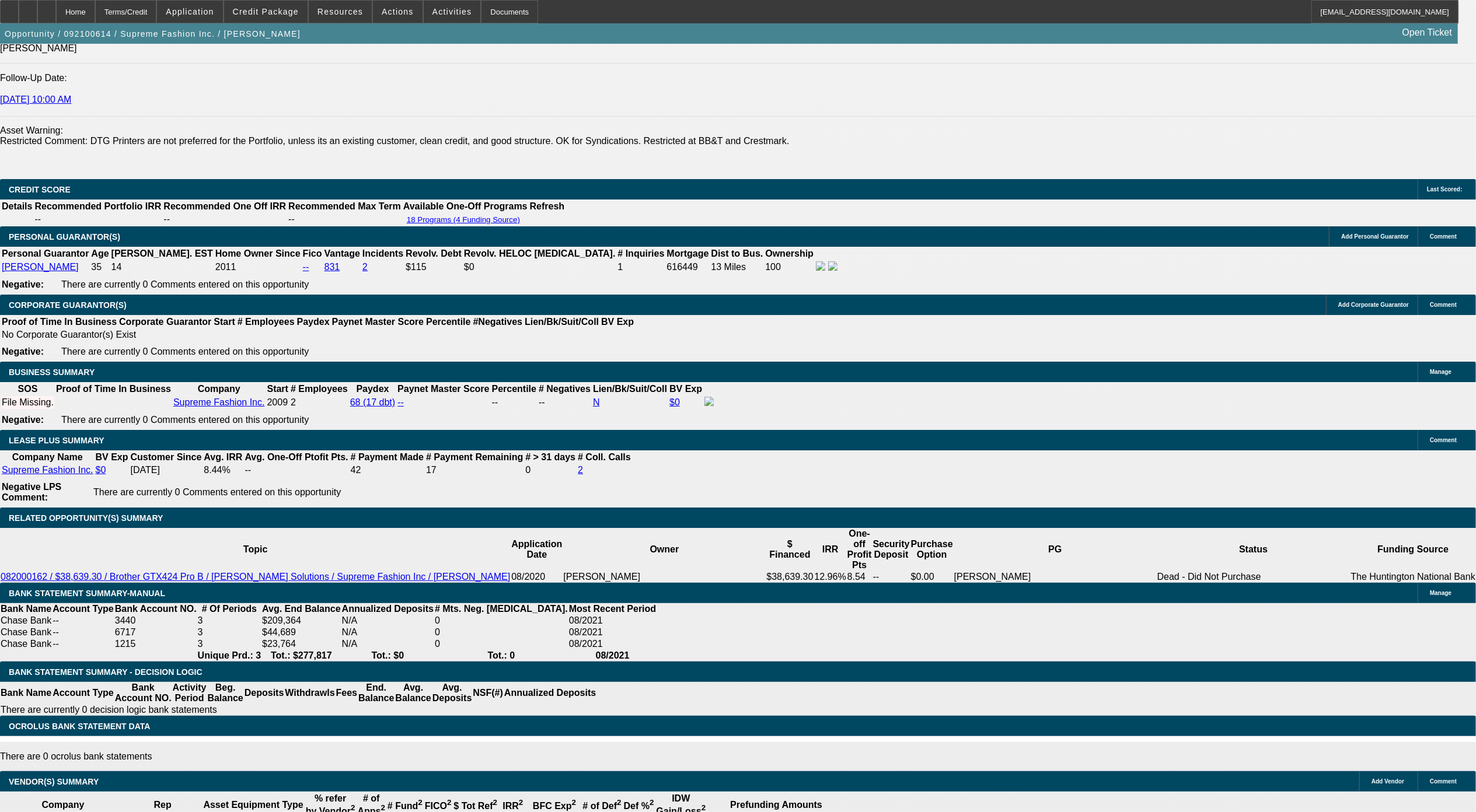
drag, startPoint x: 369, startPoint y: 383, endPoint x: 402, endPoint y: 392, distance: 34.2
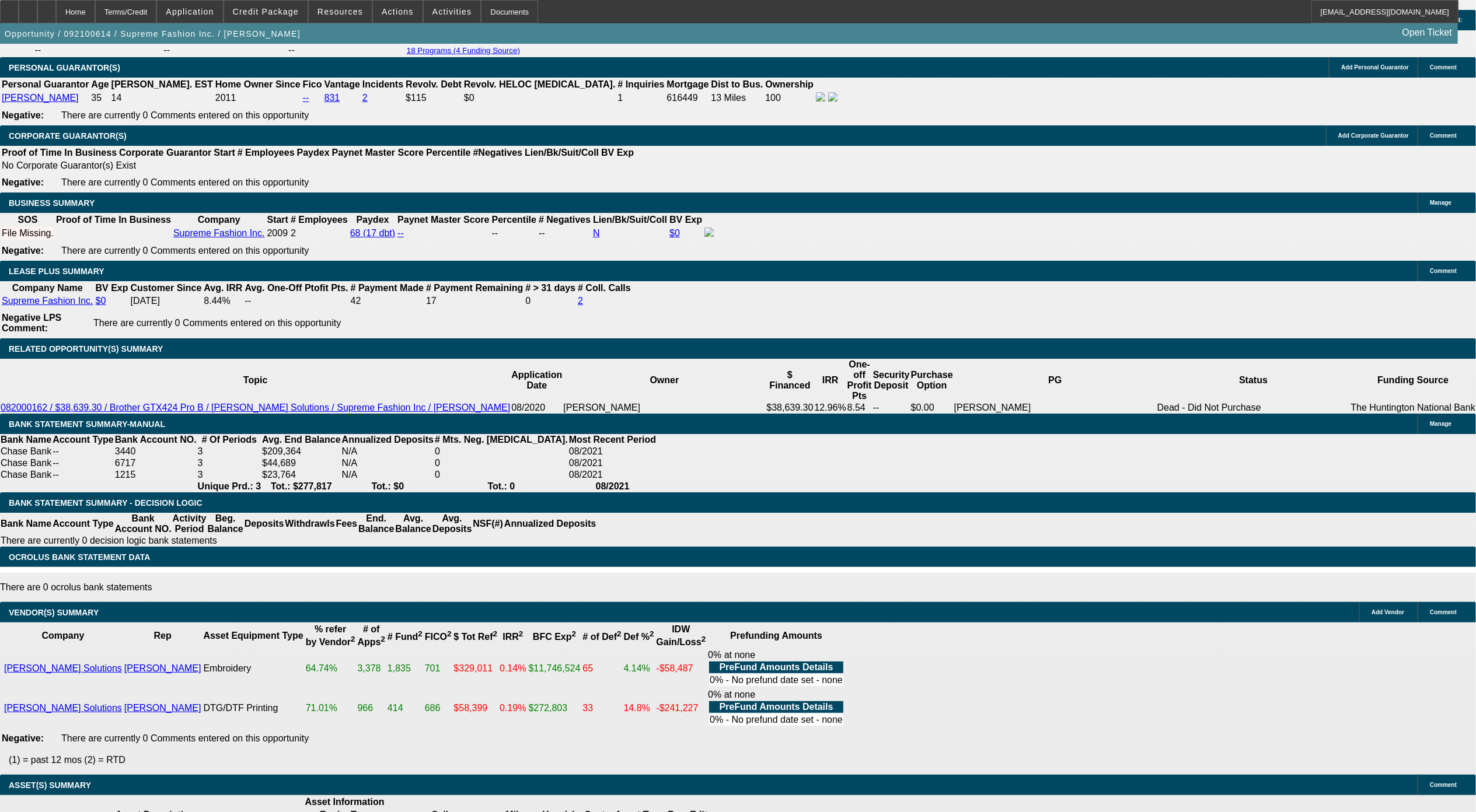
scroll to position [2489, 0]
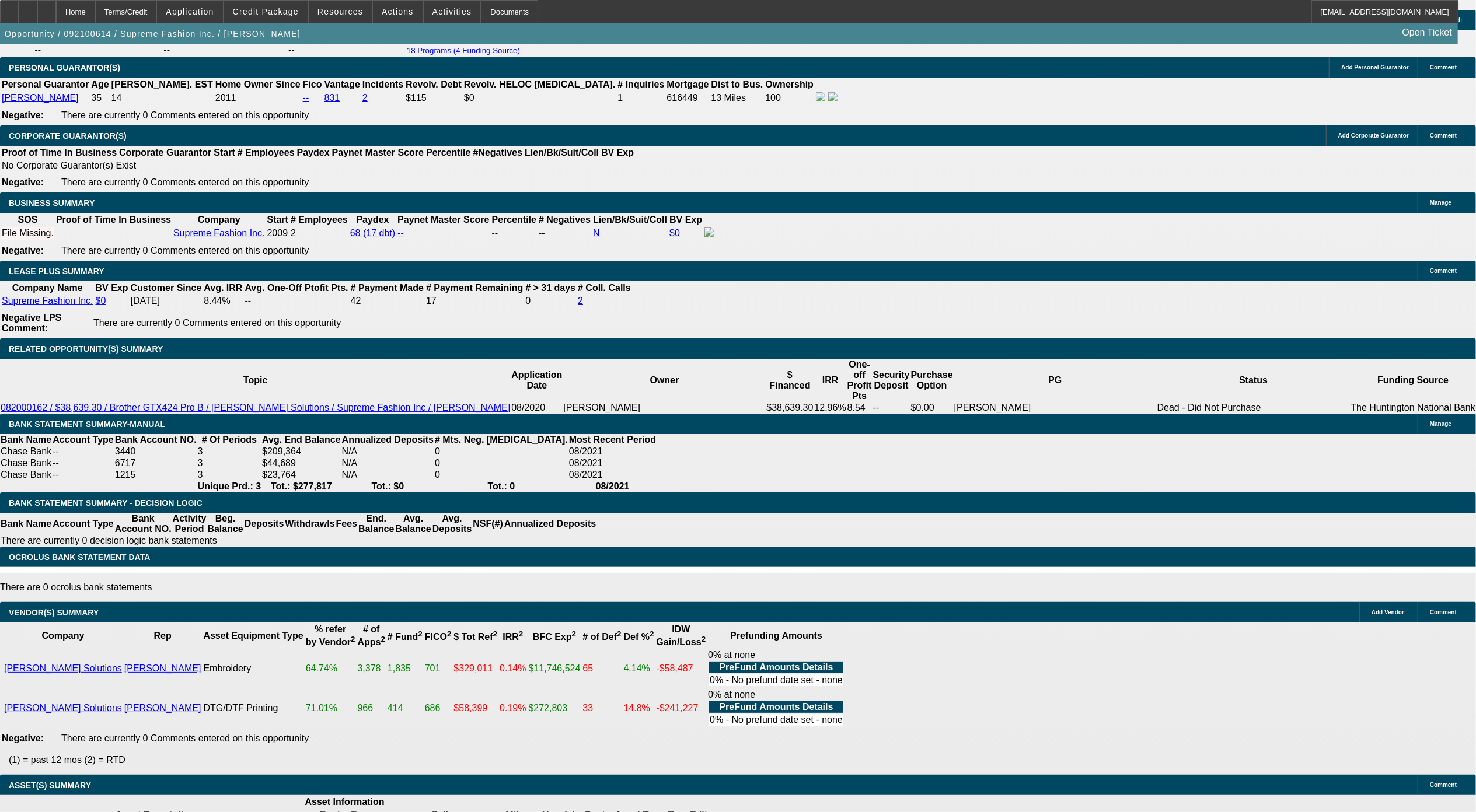
scroll to position [2662, 0]
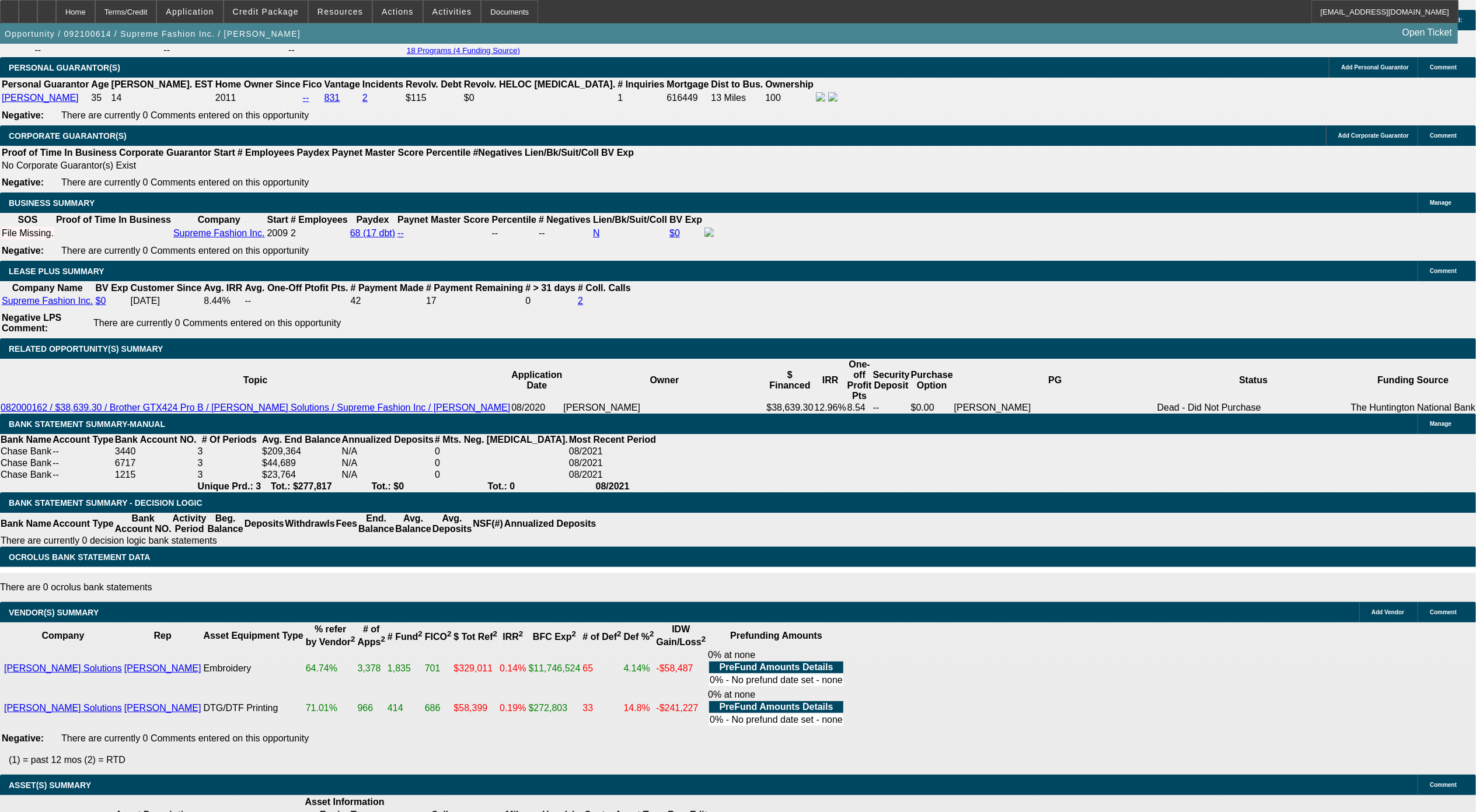
scroll to position [1728, 0]
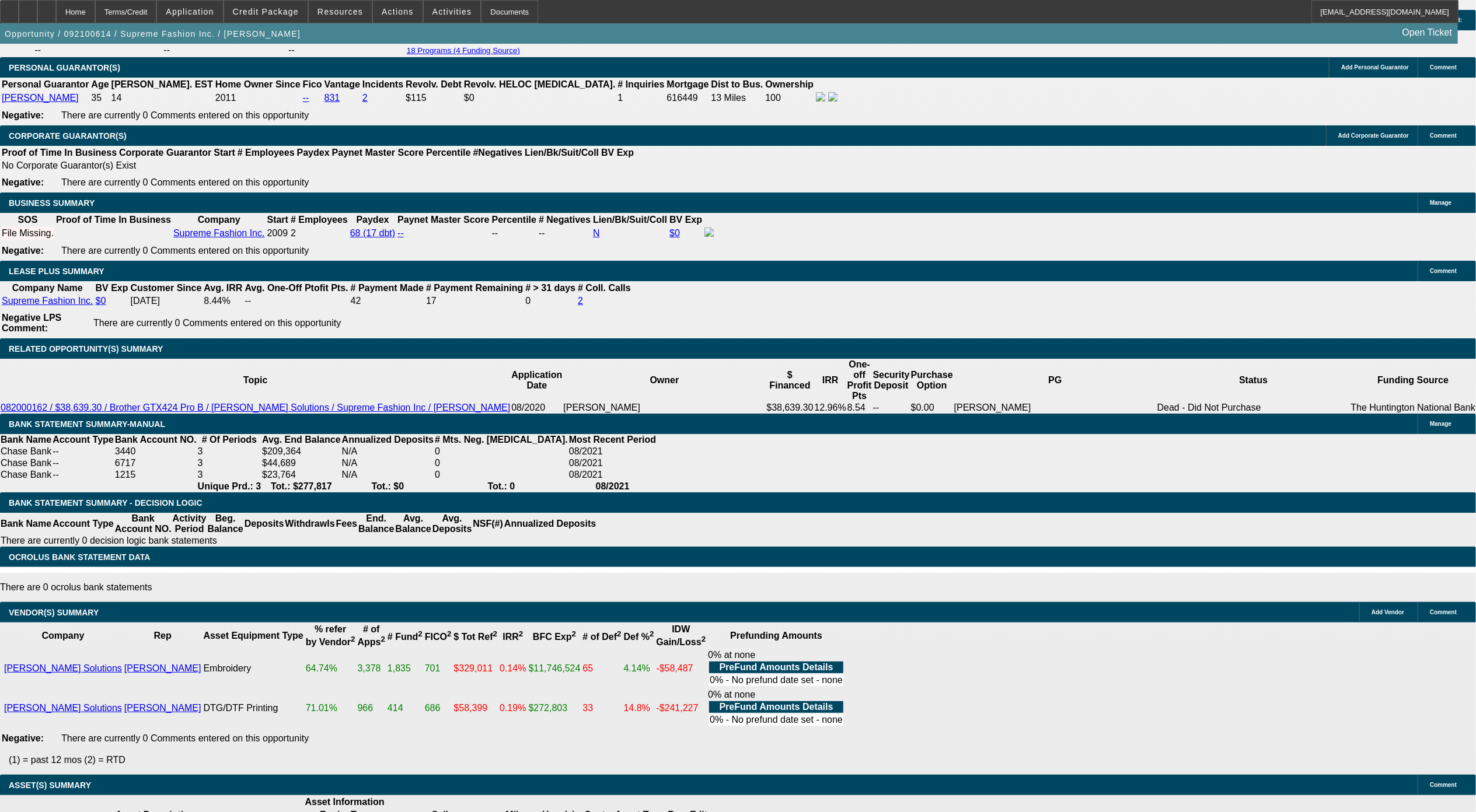
scroll to position [794, 0]
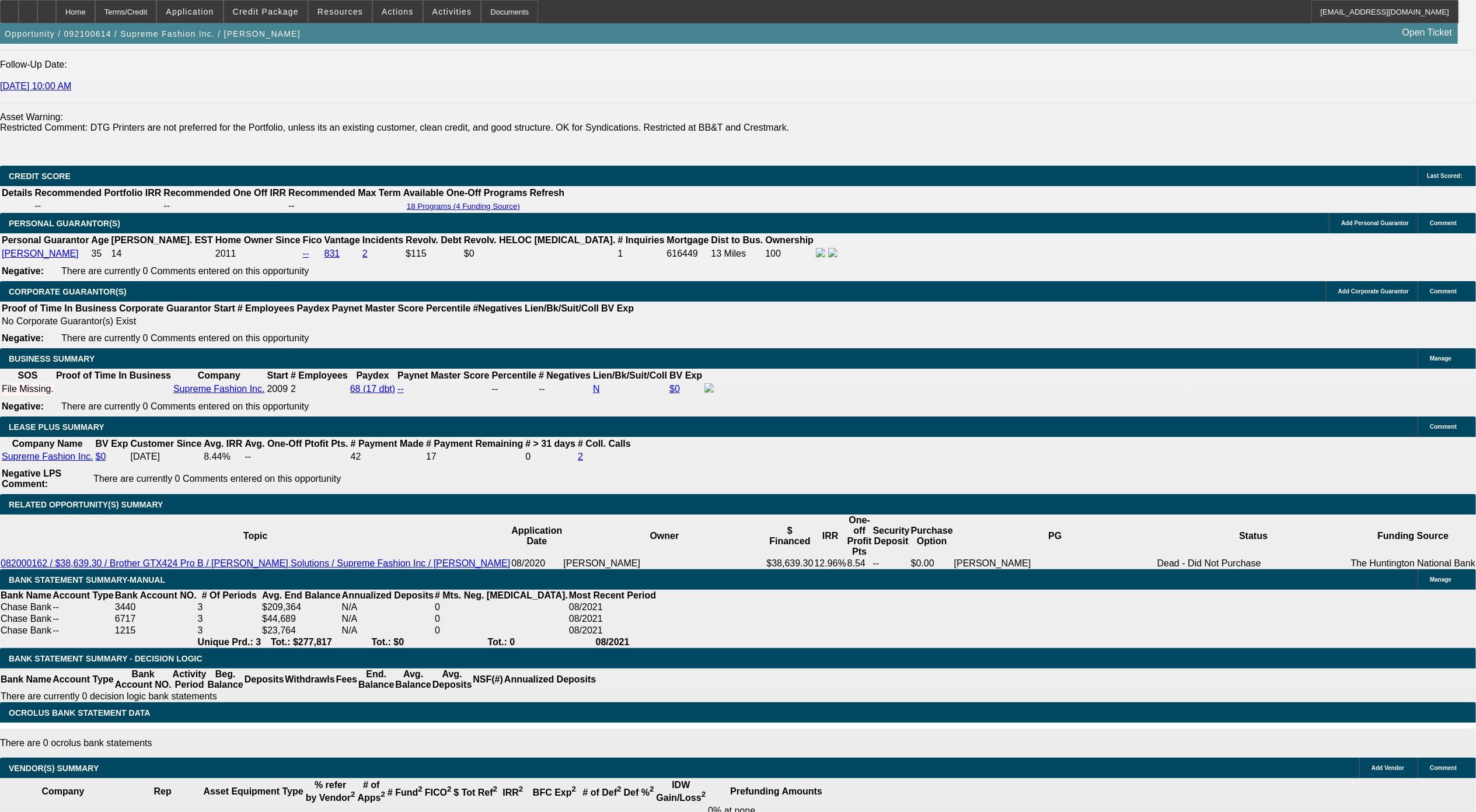
scroll to position [155, 0]
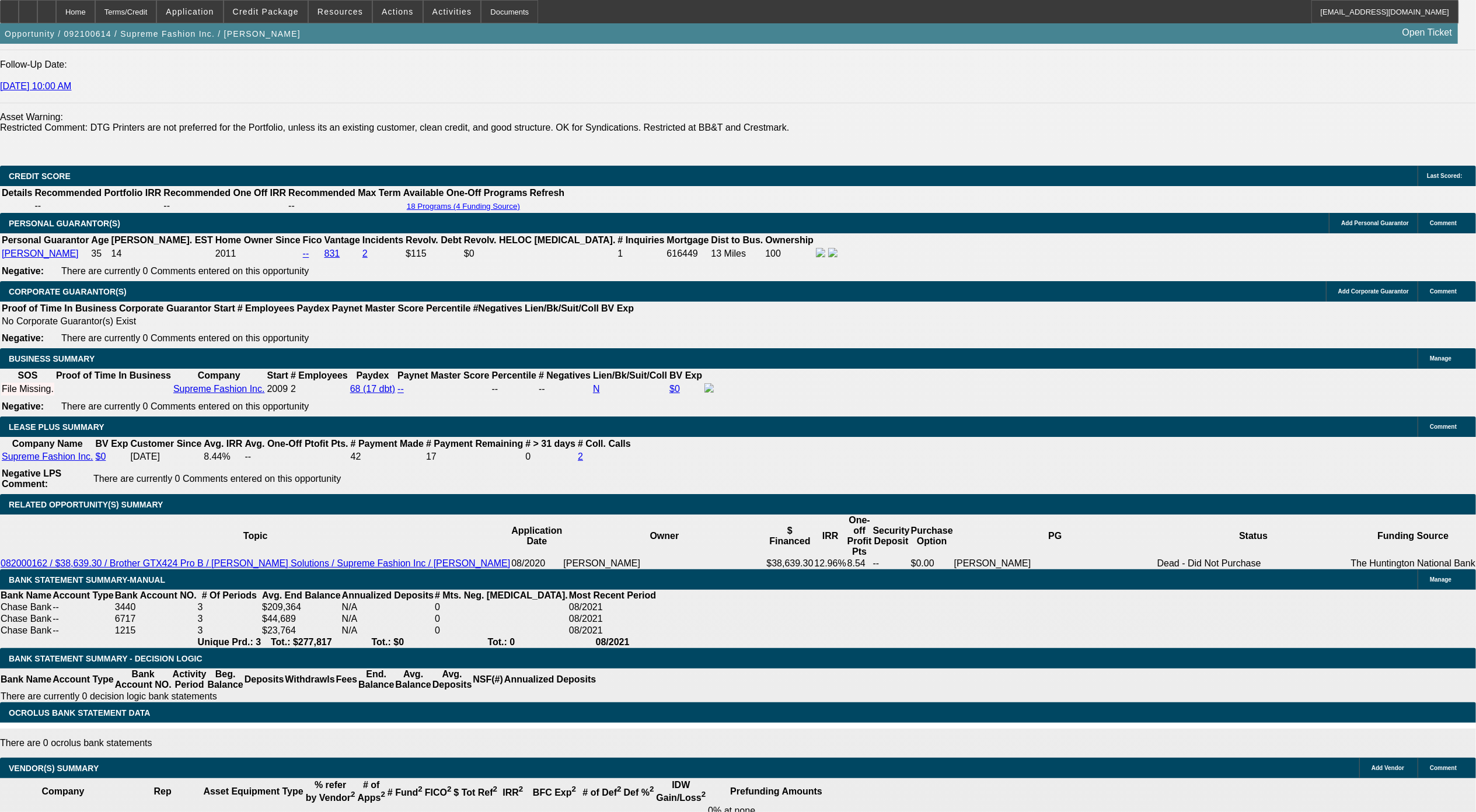
scroll to position [311, 0]
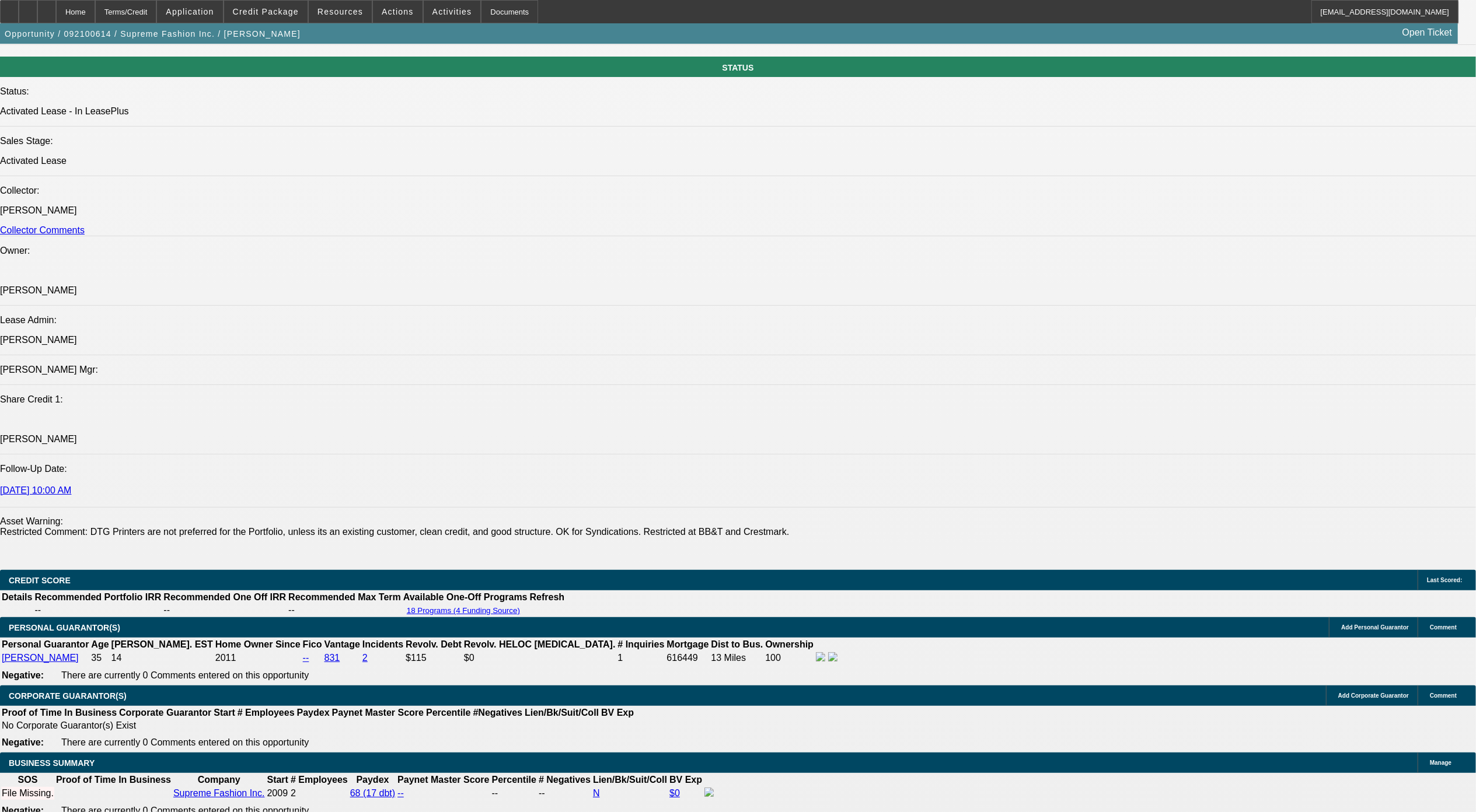
scroll to position [1478, 0]
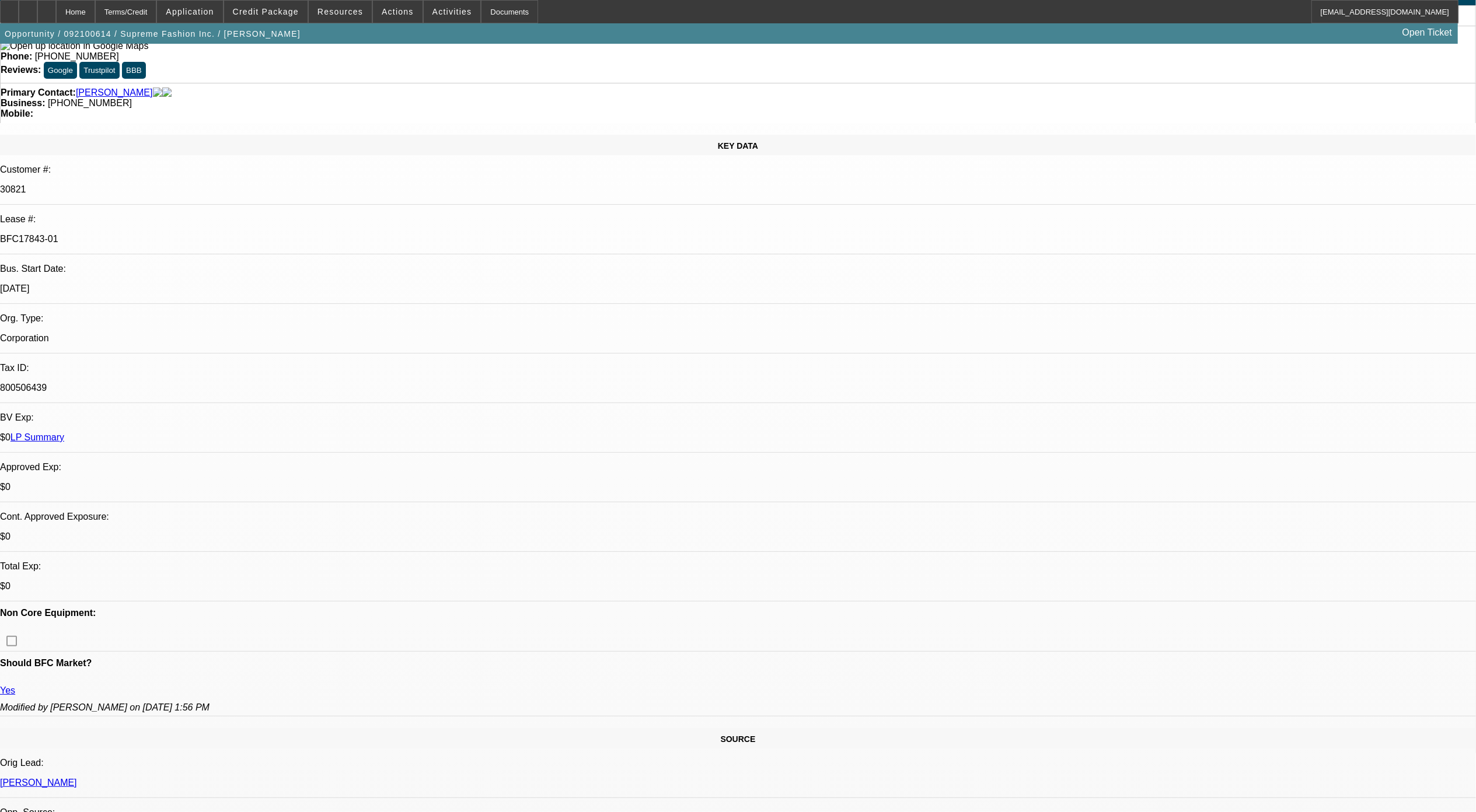
scroll to position [0, 0]
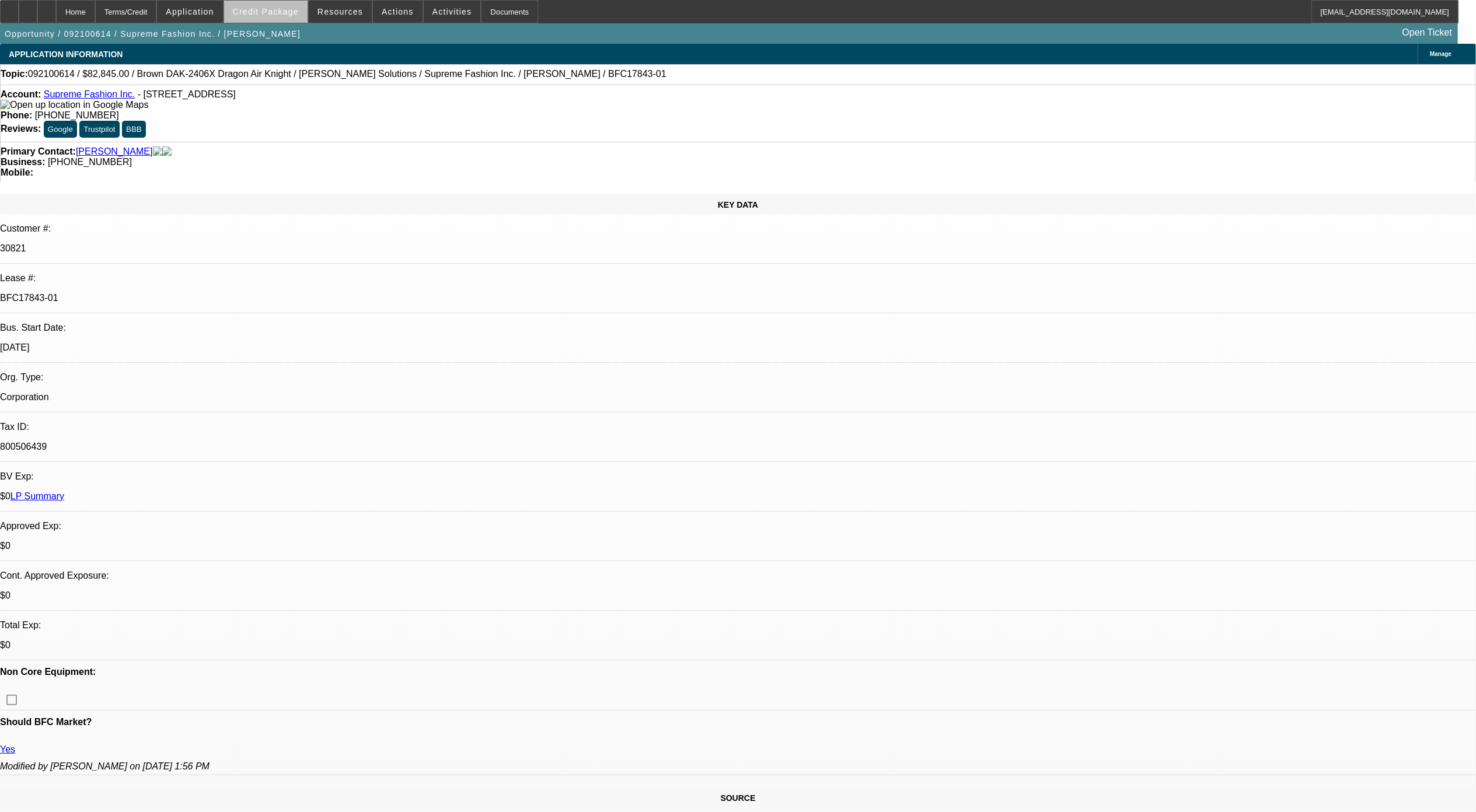
click at [299, 13] on span "Credit Package" at bounding box center [266, 12] width 66 height 9
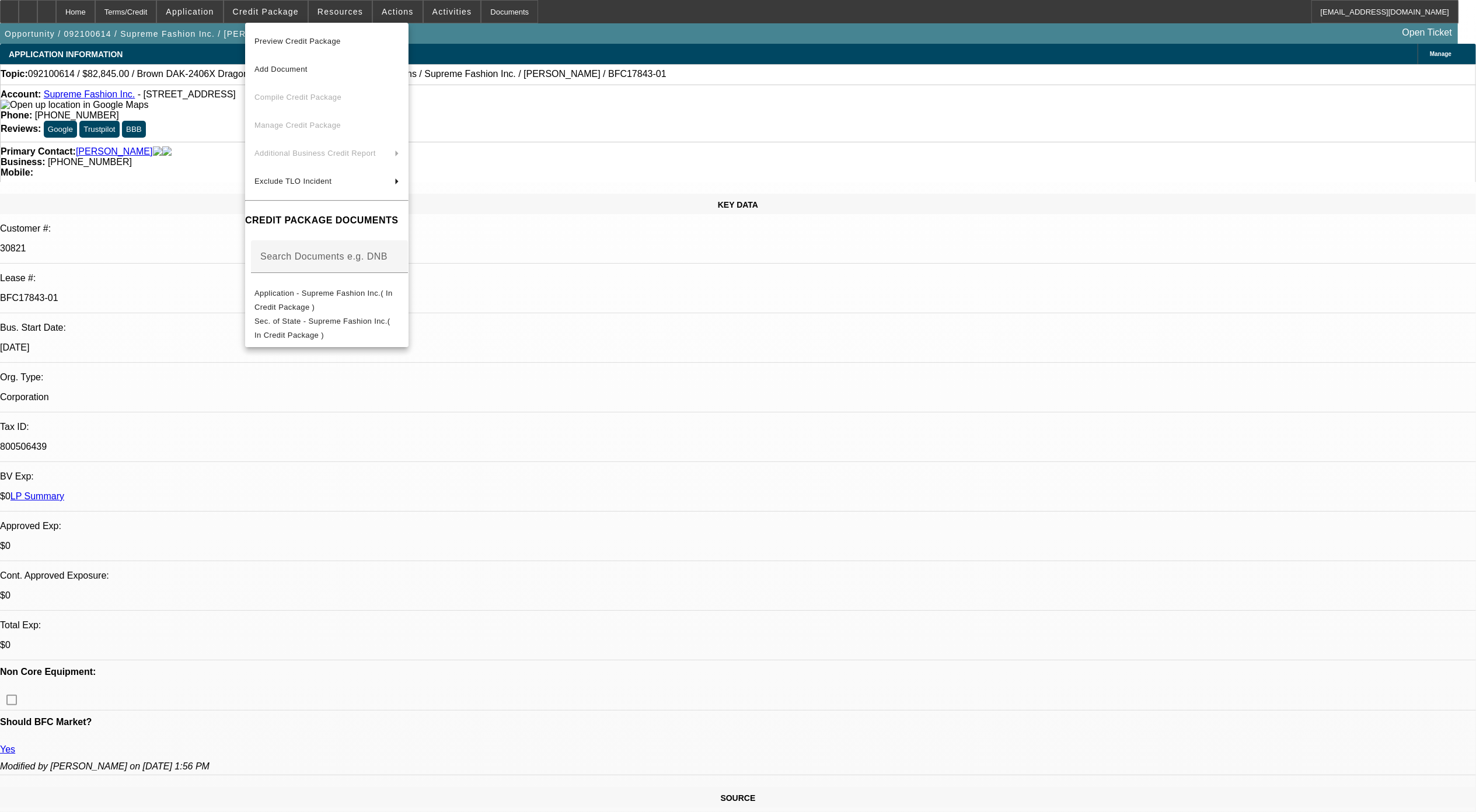
click at [427, 12] on div at bounding box center [738, 406] width 1476 height 812
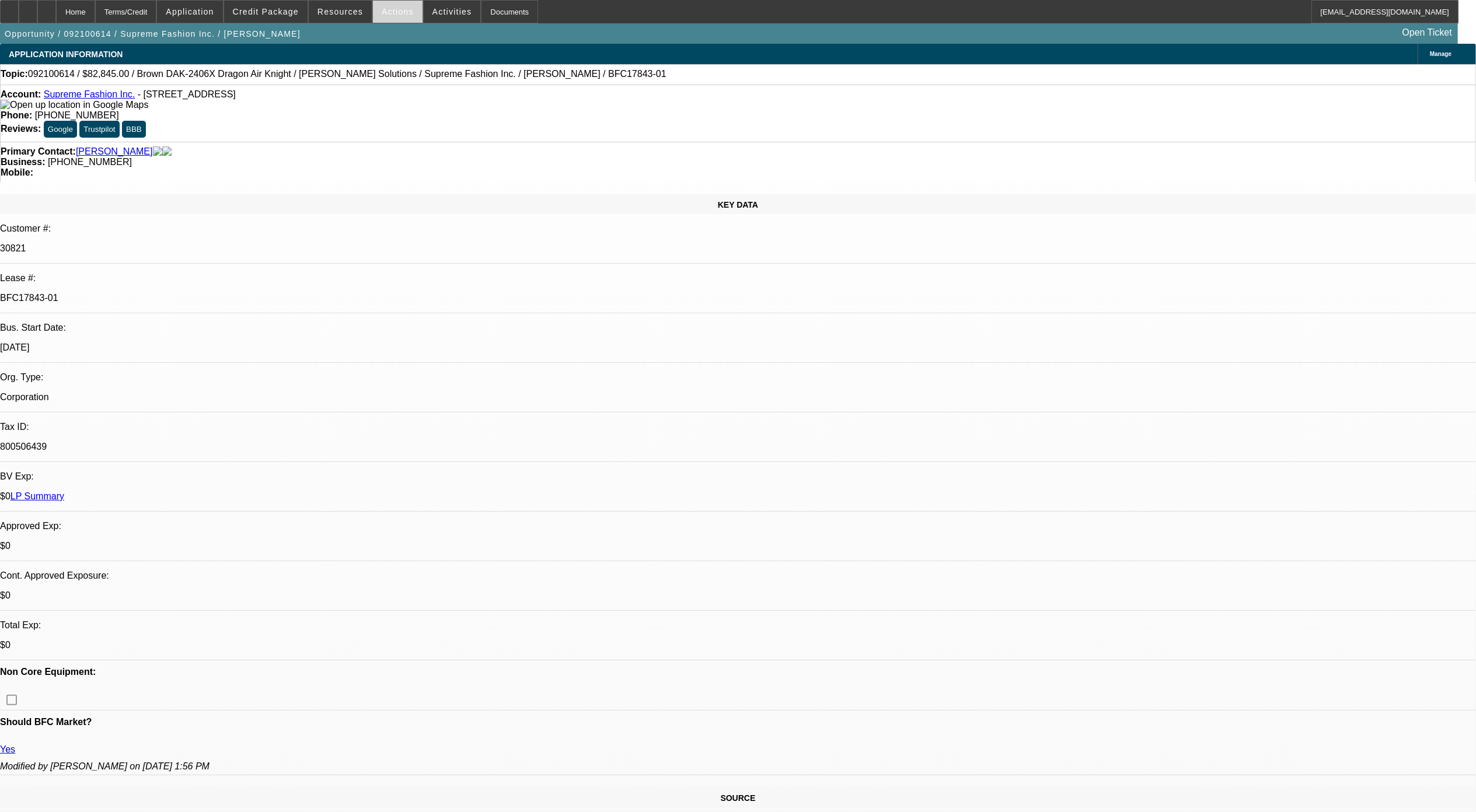
click at [405, 14] on span at bounding box center [397, 12] width 49 height 28
click at [454, 3] on div at bounding box center [738, 406] width 1476 height 812
click at [450, 7] on span "Activities" at bounding box center [452, 12] width 40 height 9
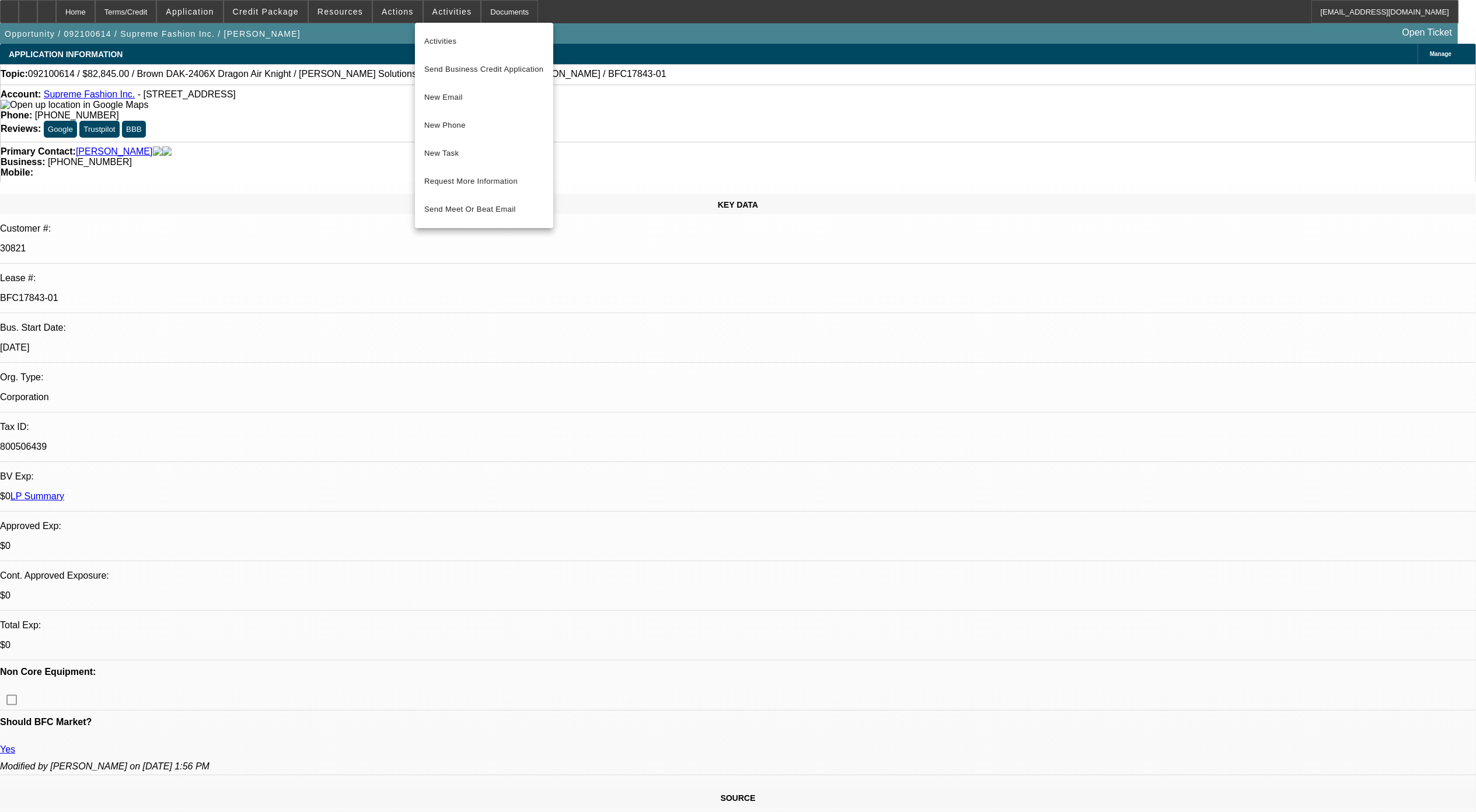
drag, startPoint x: 438, startPoint y: 97, endPoint x: 1478, endPoint y: 15, distance: 1043.2
click at [438, 97] on span "New Email" at bounding box center [484, 98] width 120 height 14
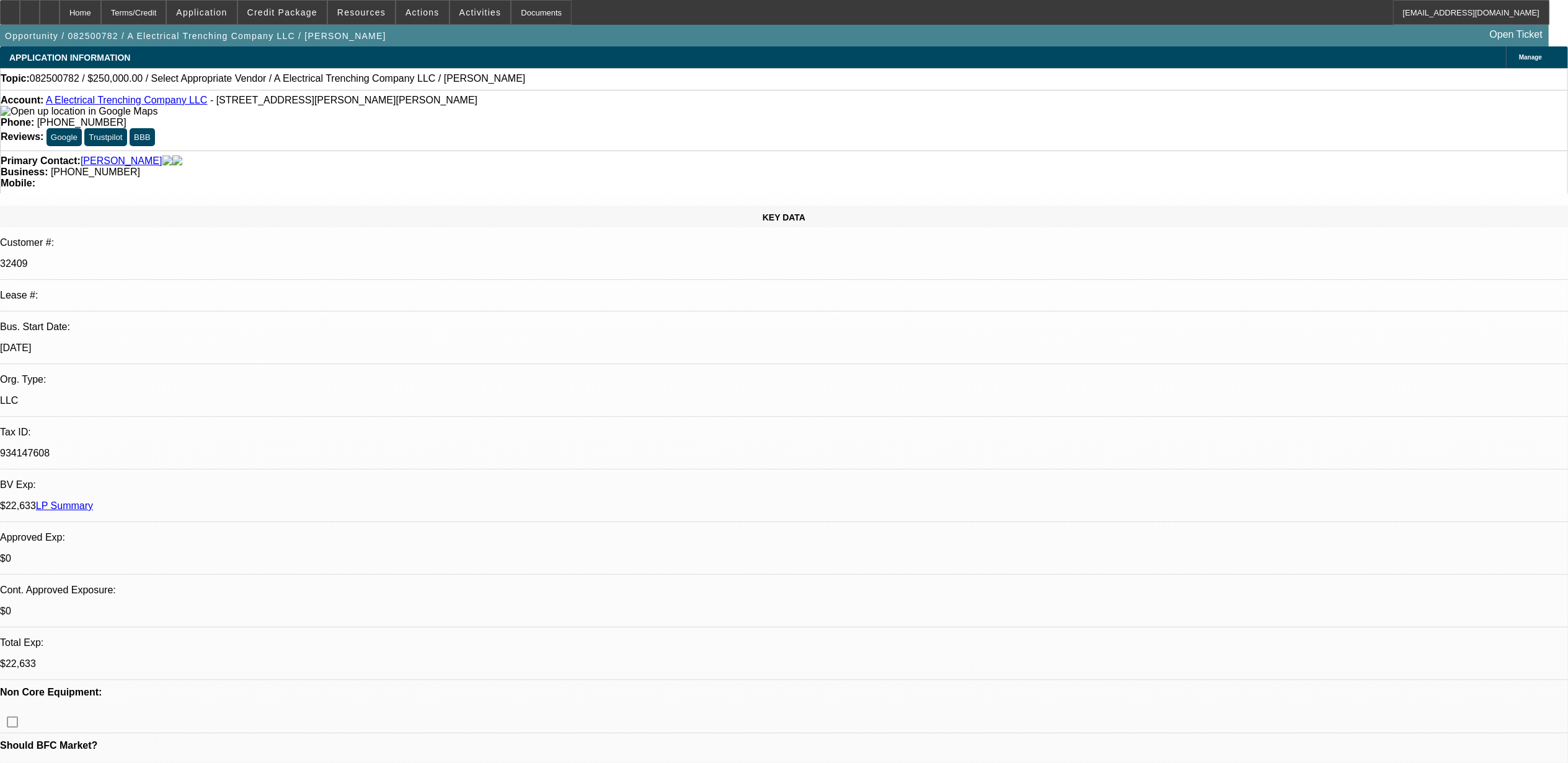
select select "0"
select select "2"
select select "0.1"
select select "1"
select select "2"
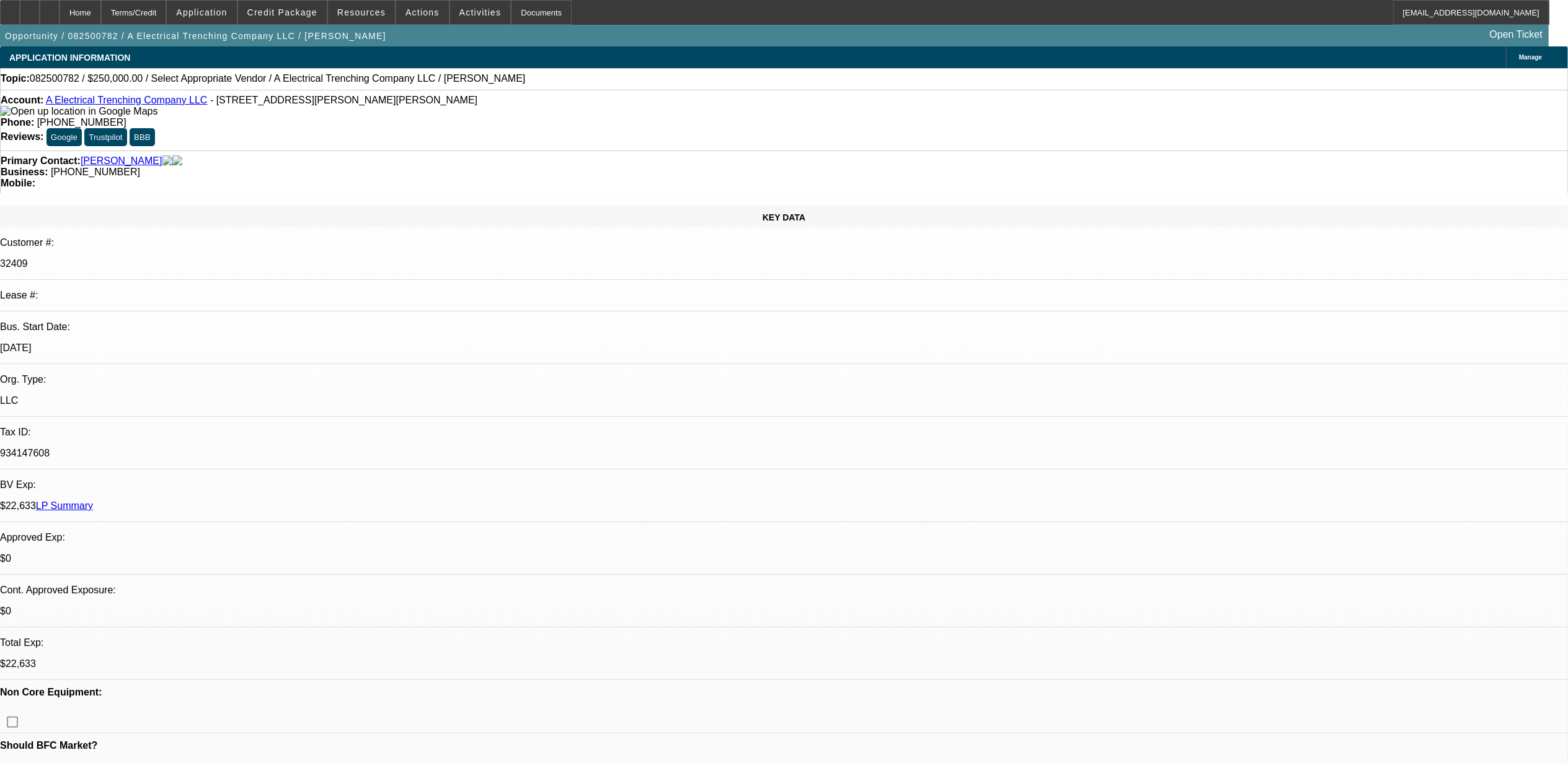
select select "4"
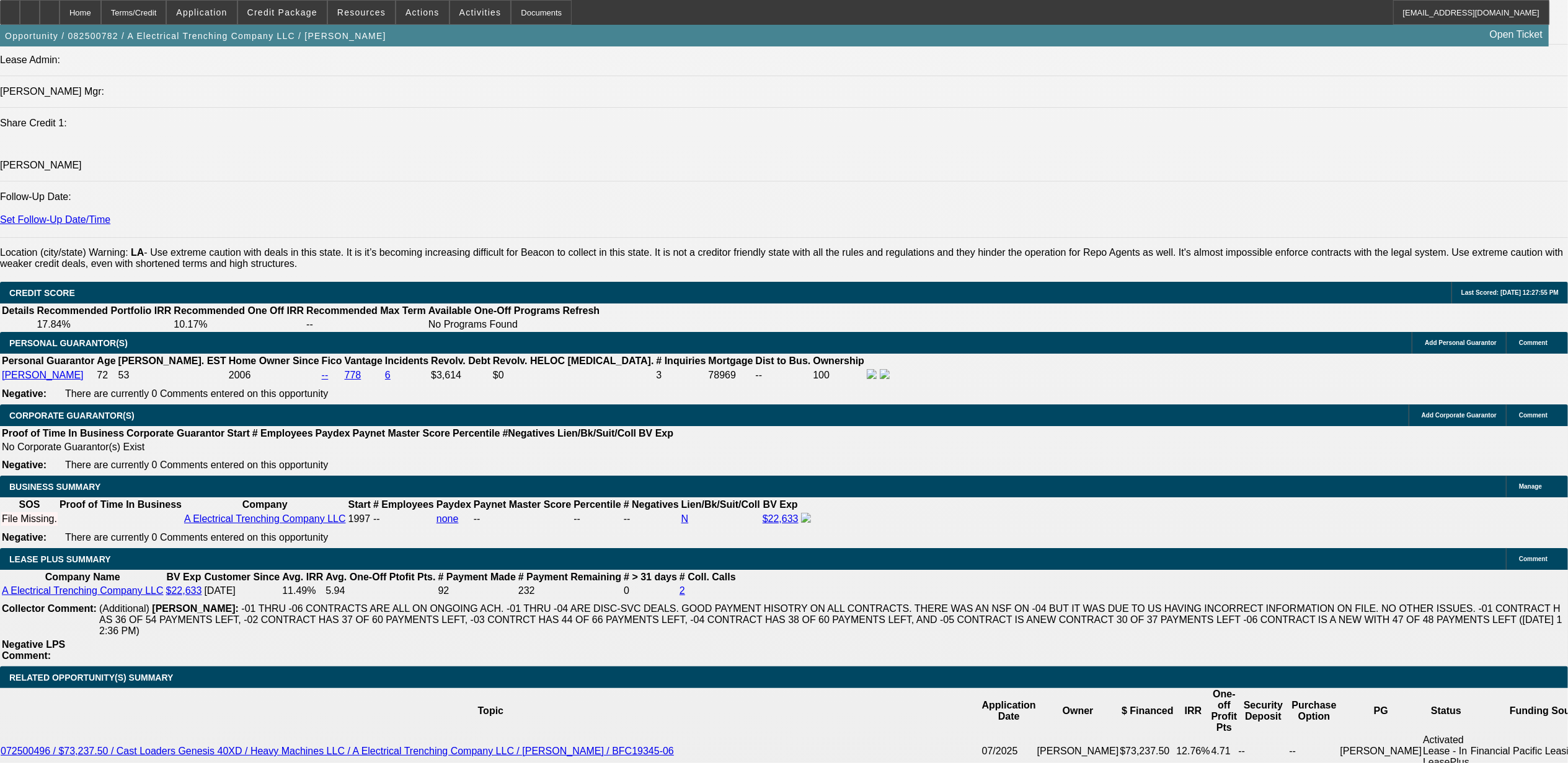
scroll to position [1817, 0]
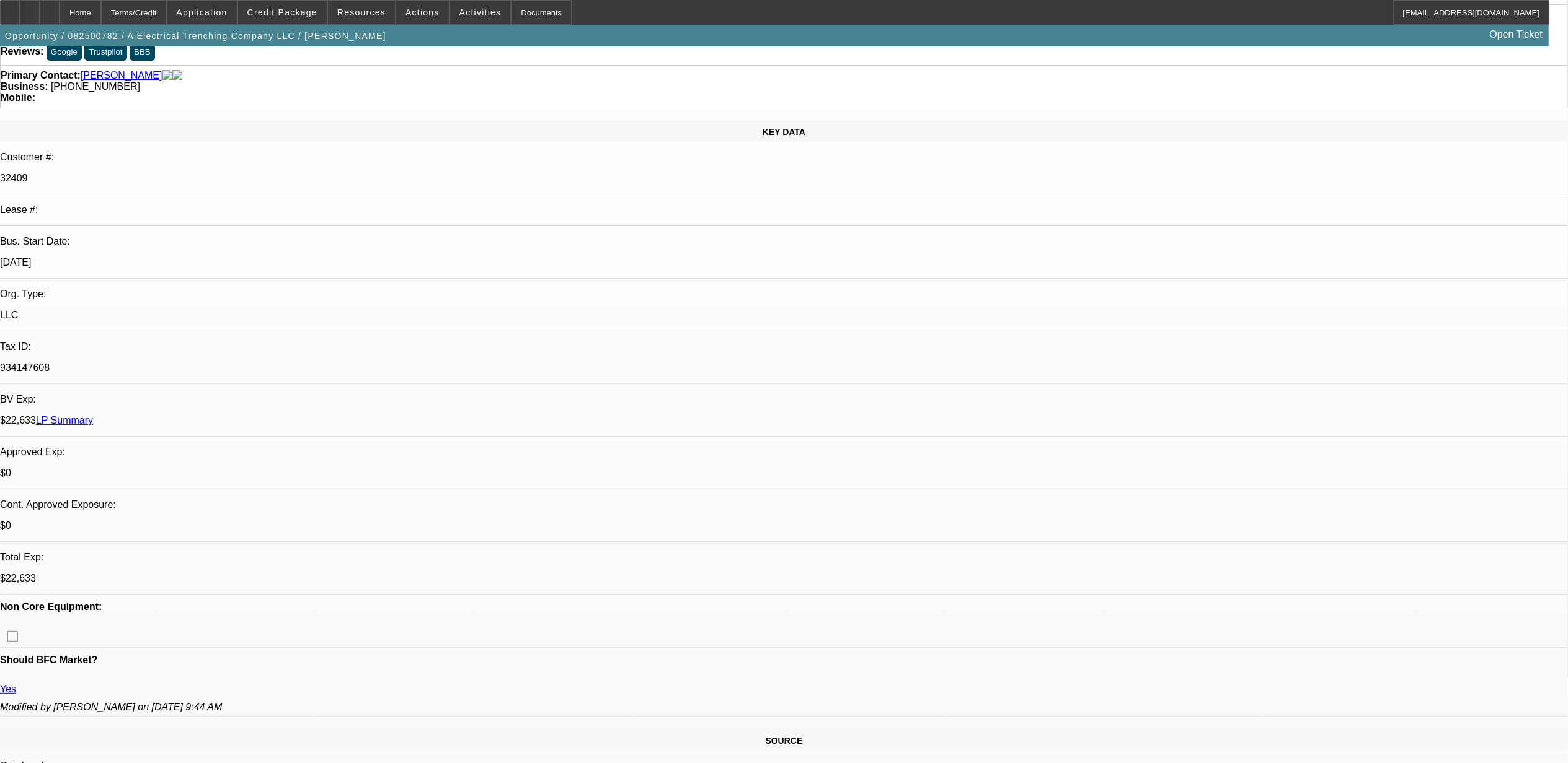
scroll to position [0, 0]
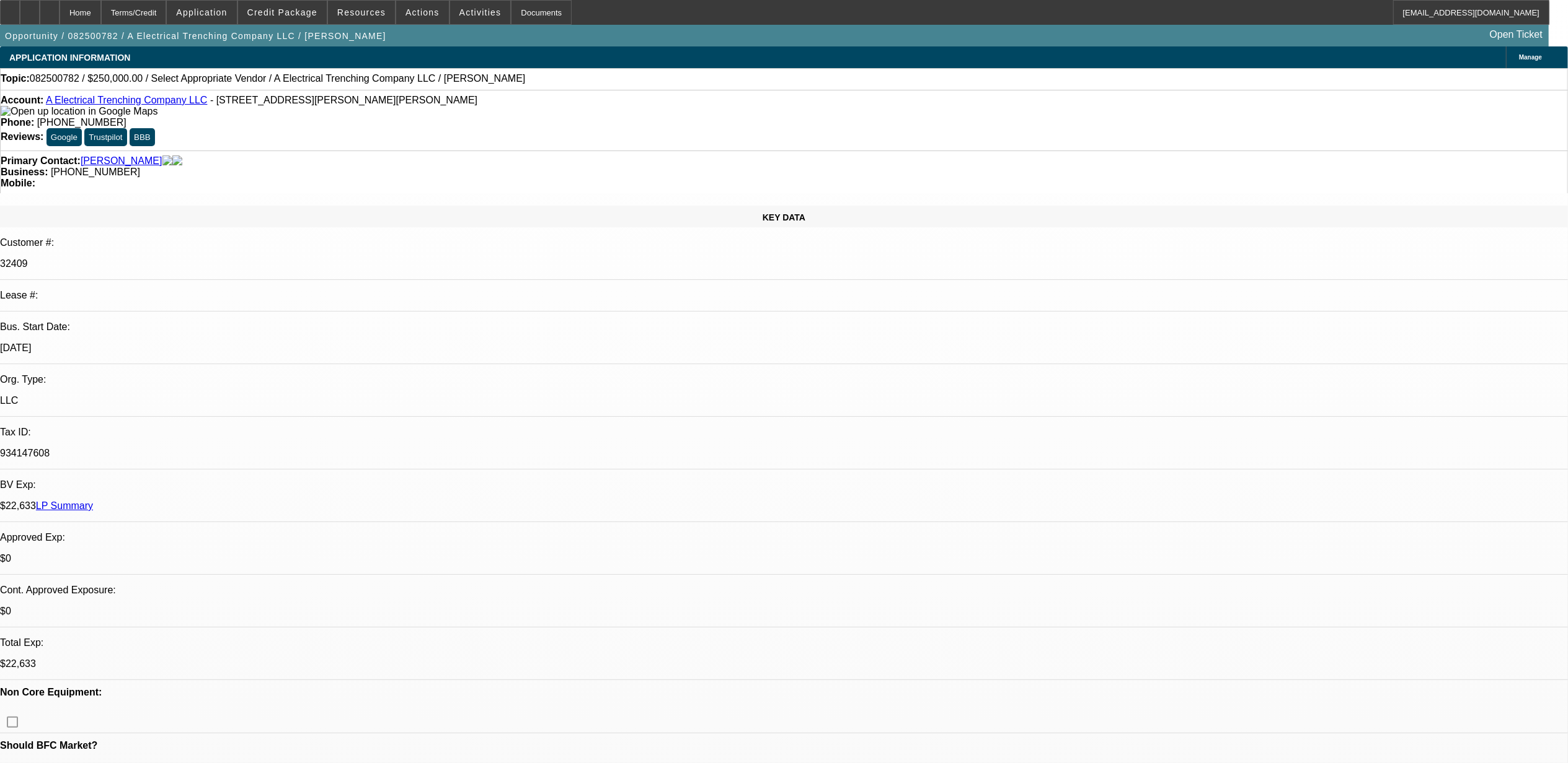
click at [127, 105] on link "A Electrical Trenching Company LLC" at bounding box center [127, 100] width 162 height 11
click at [60, 20] on div at bounding box center [50, 12] width 20 height 24
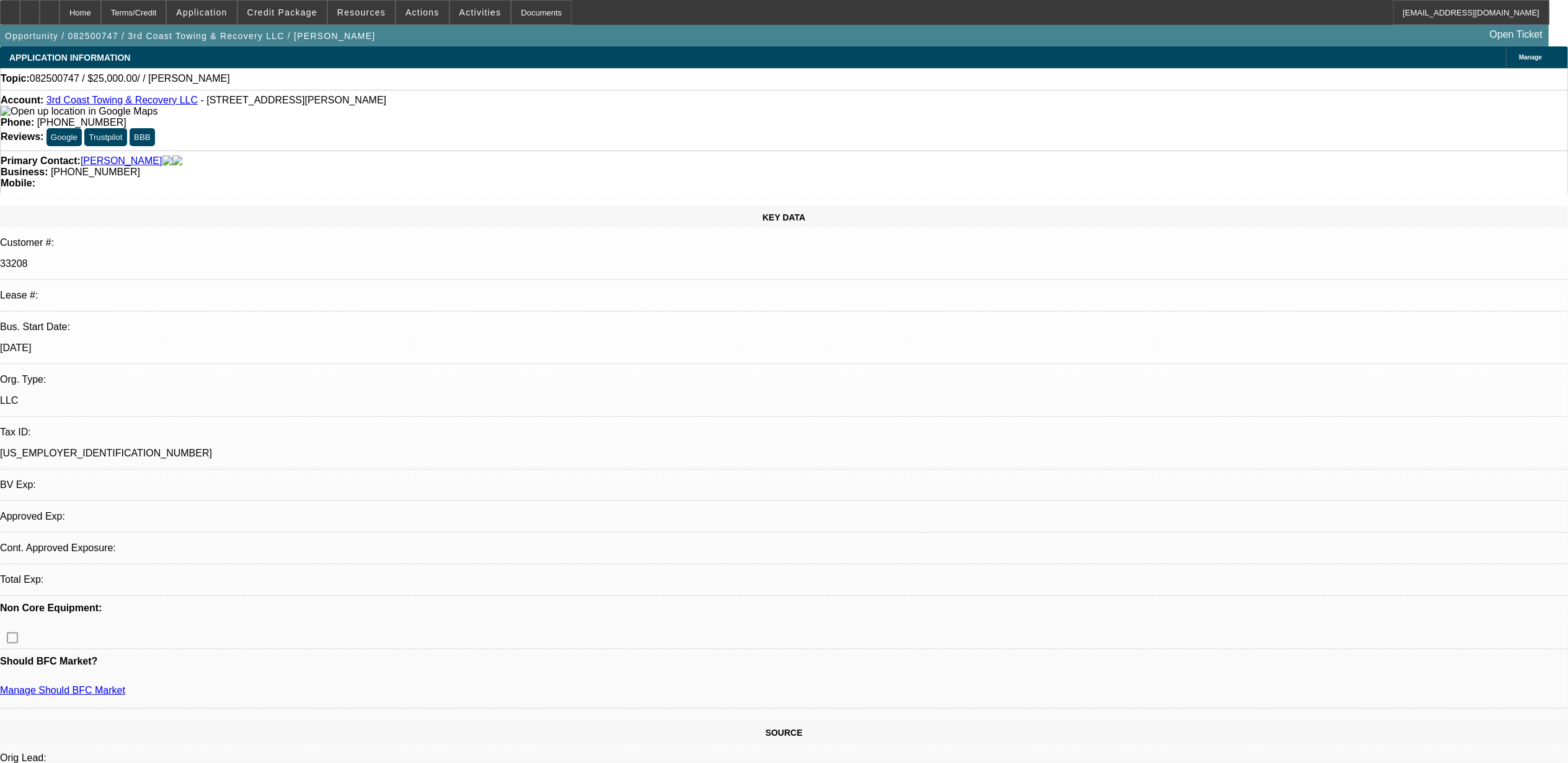
select select "0"
select select "2"
select select "0.1"
select select "1"
select select "2"
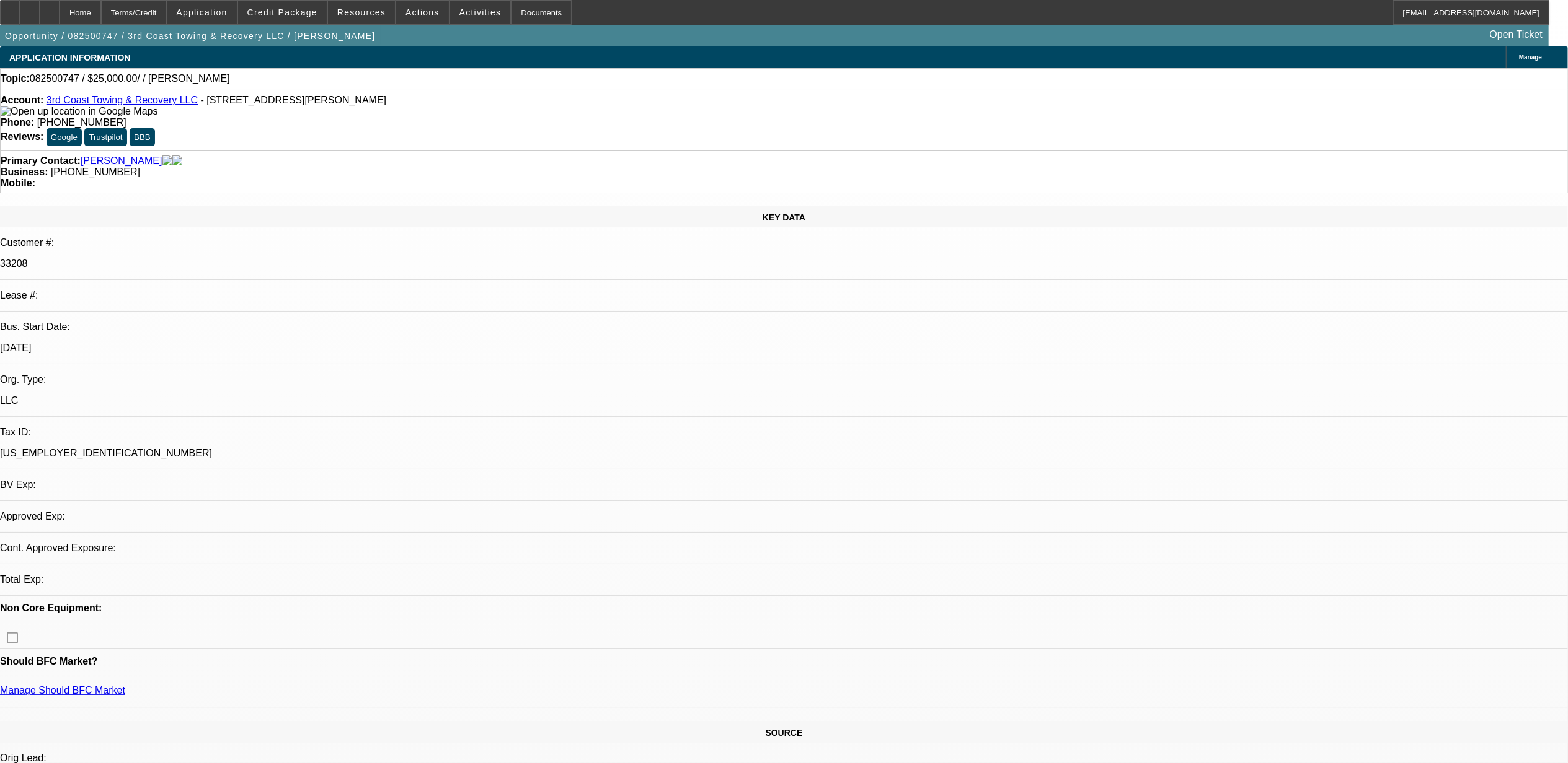
select select "4"
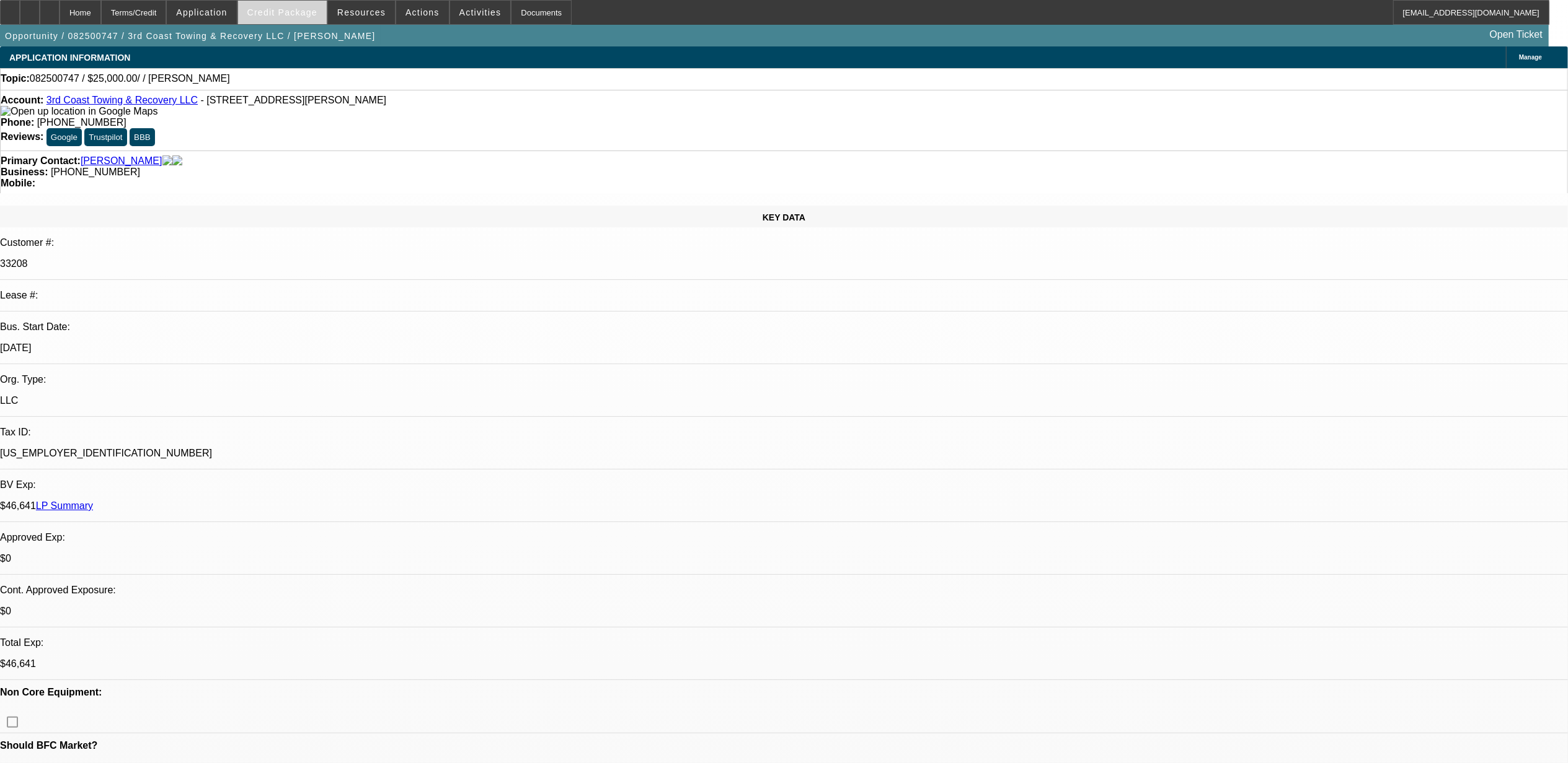
click at [291, 23] on span at bounding box center [282, 12] width 89 height 29
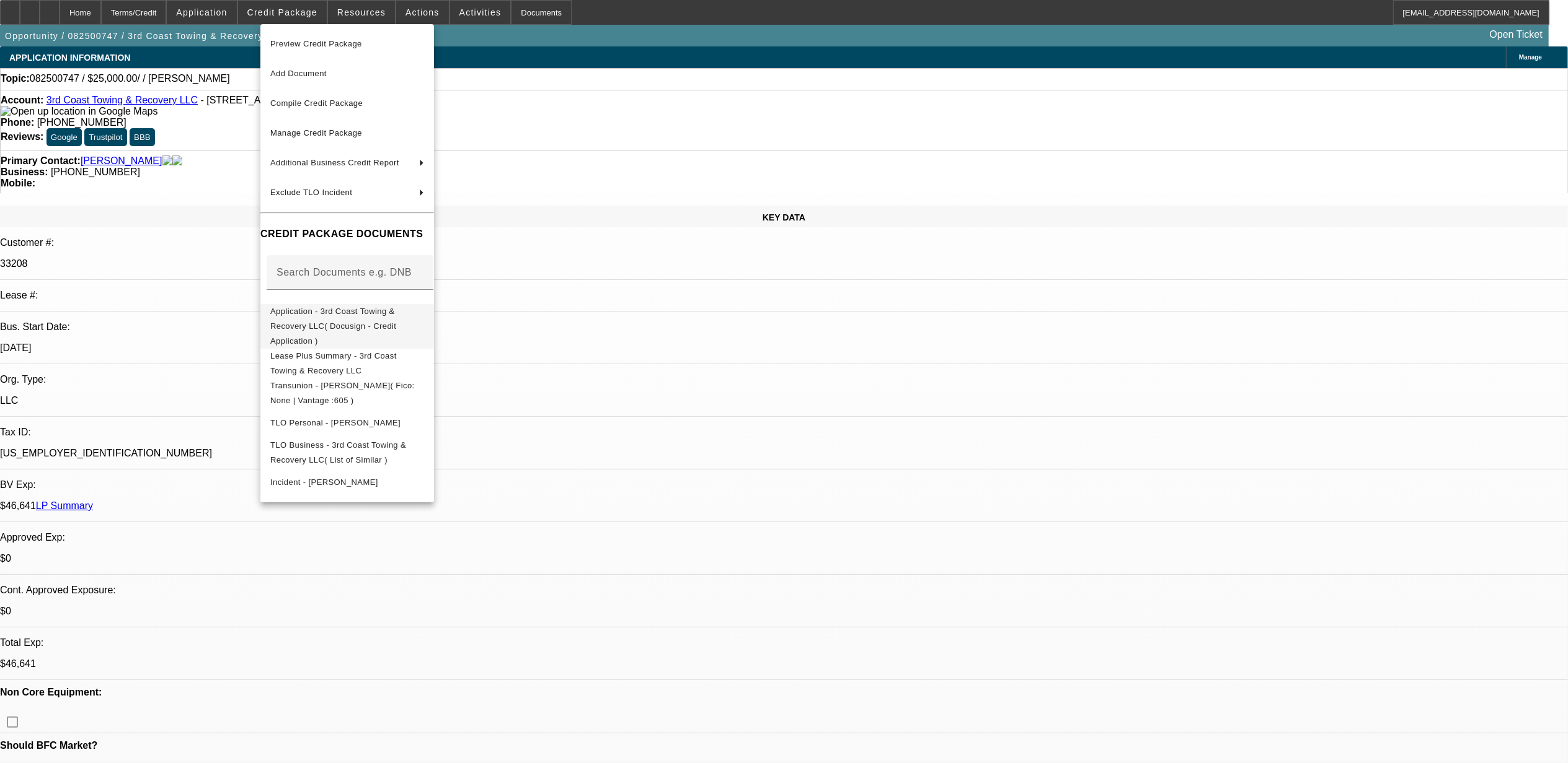
click at [341, 317] on span "Application - 3rd Coast Towing & Recovery LLC( Docusign - Credit Application )" at bounding box center [333, 326] width 126 height 39
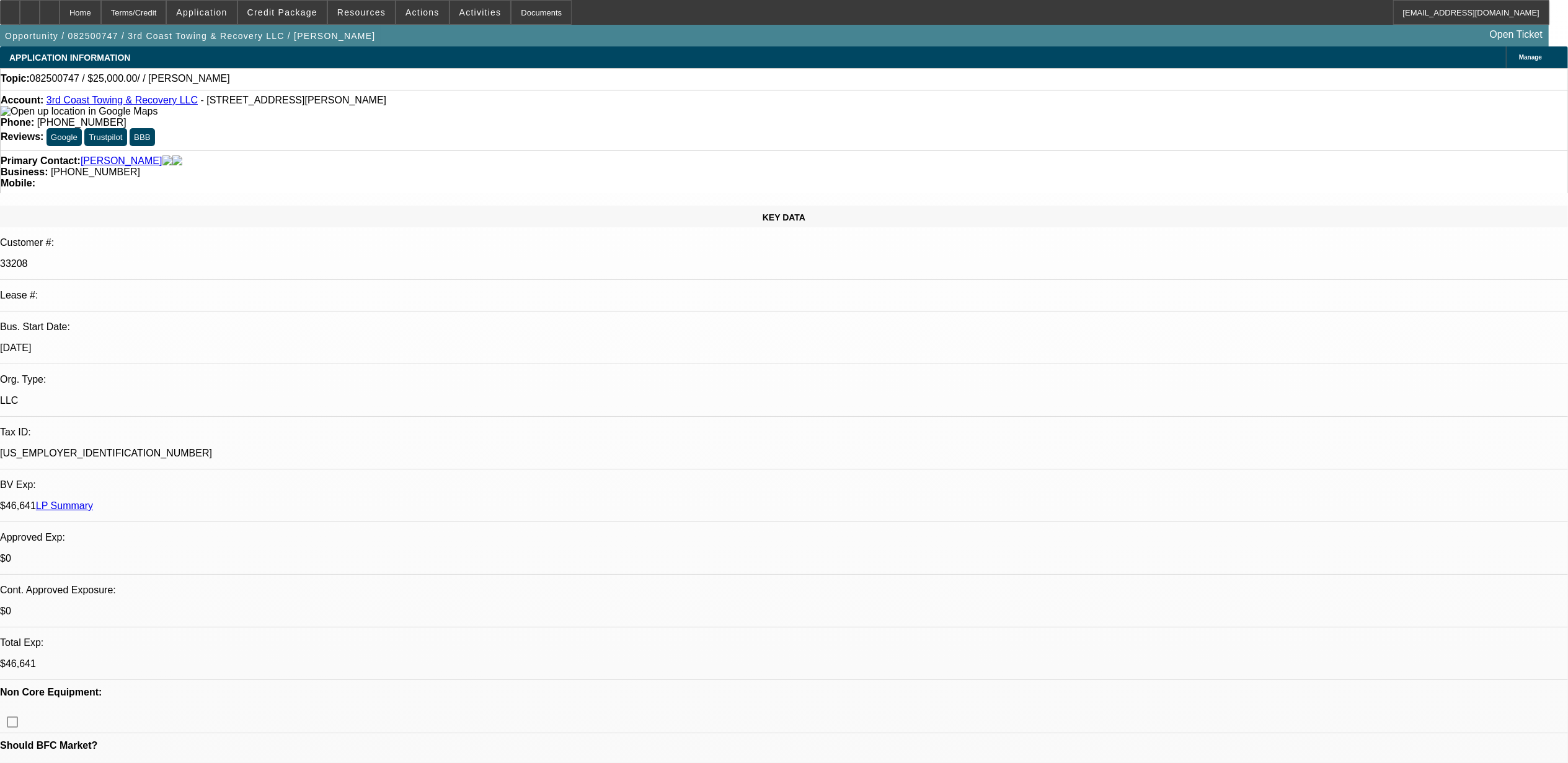
click at [150, 105] on link "3rd Coast Towing & Recovery LLC" at bounding box center [122, 100] width 151 height 11
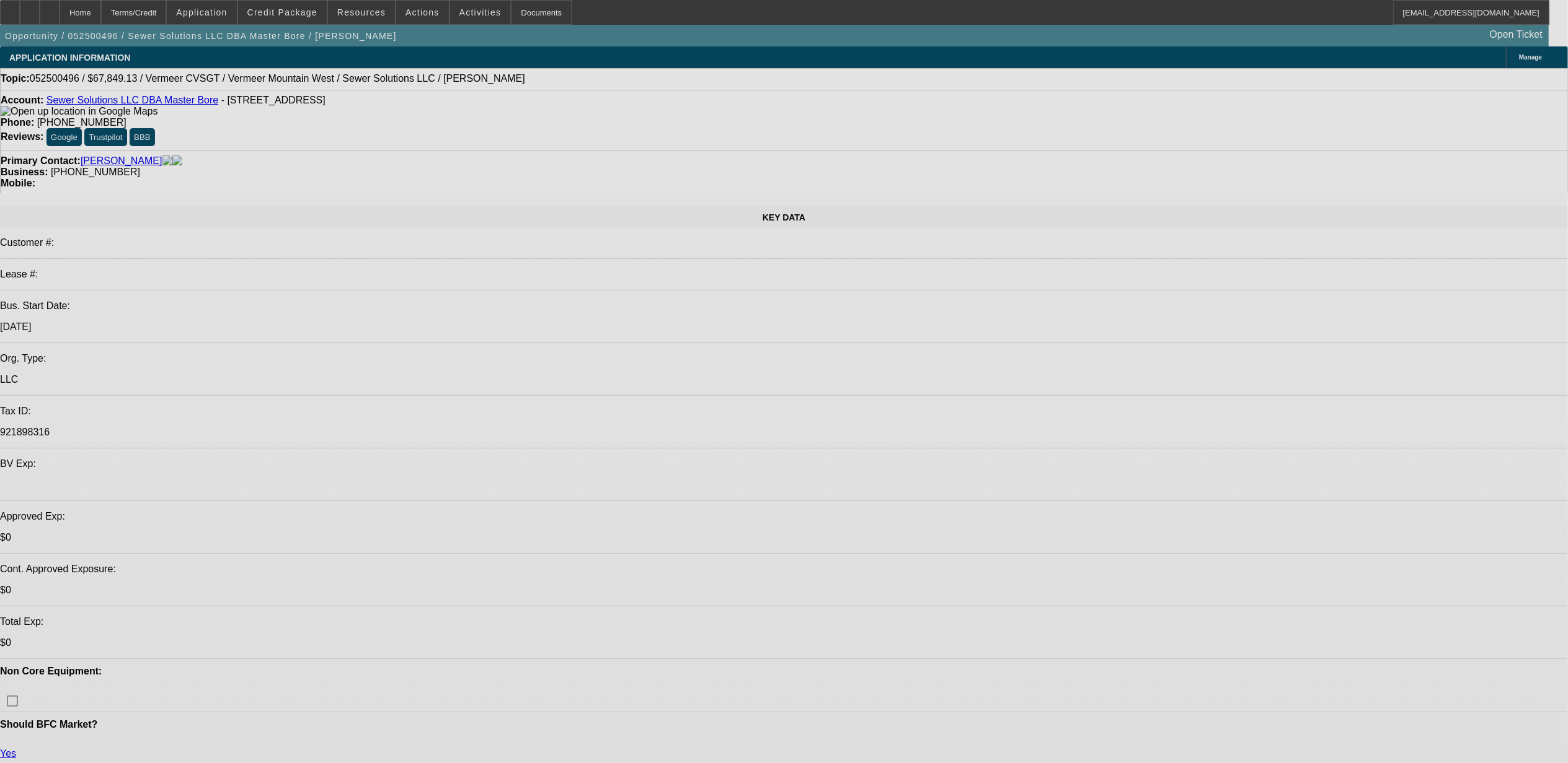
select select "0"
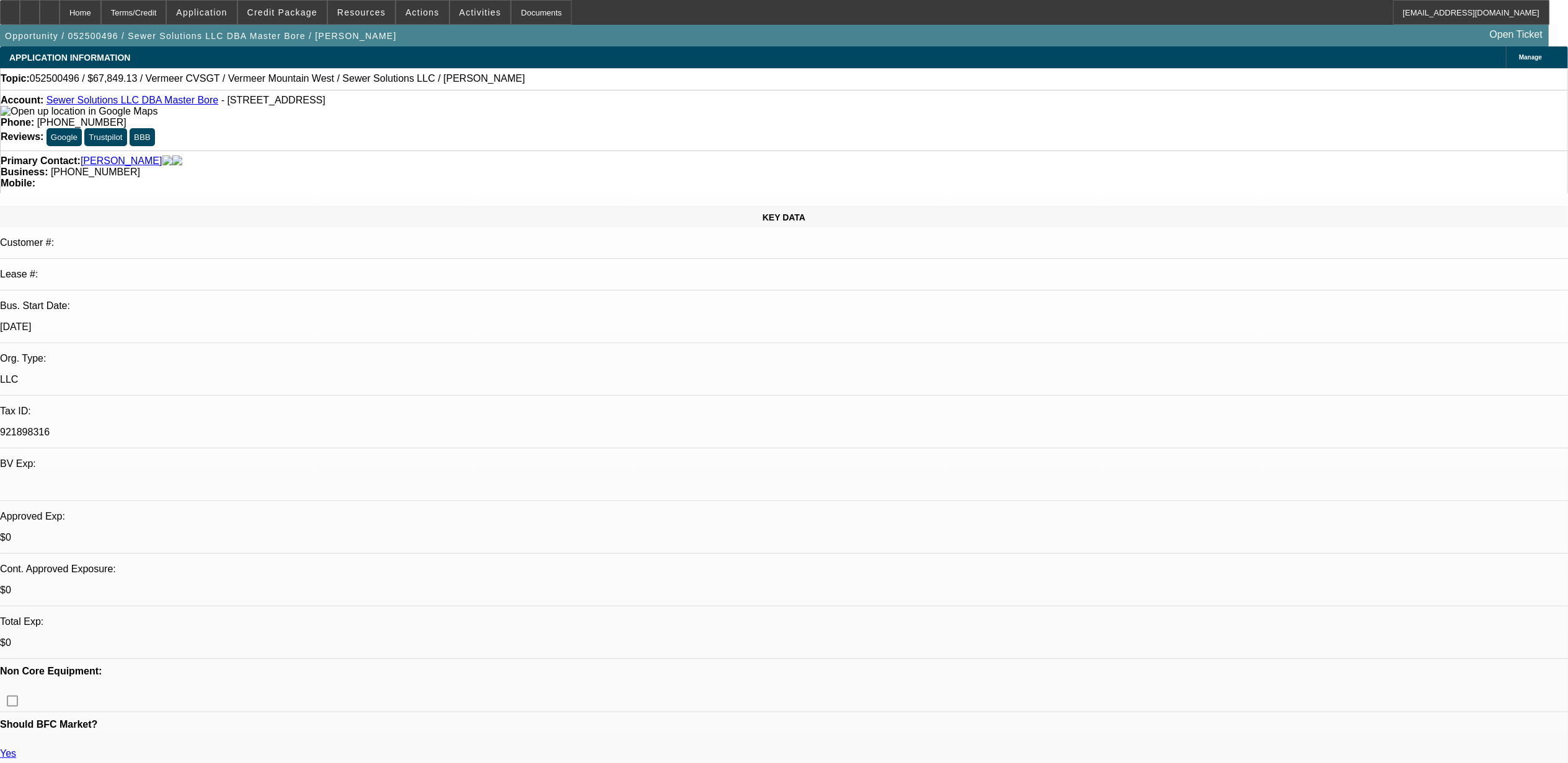
select select "2"
select select "0"
select select "0.15"
select select "2"
select select "0"
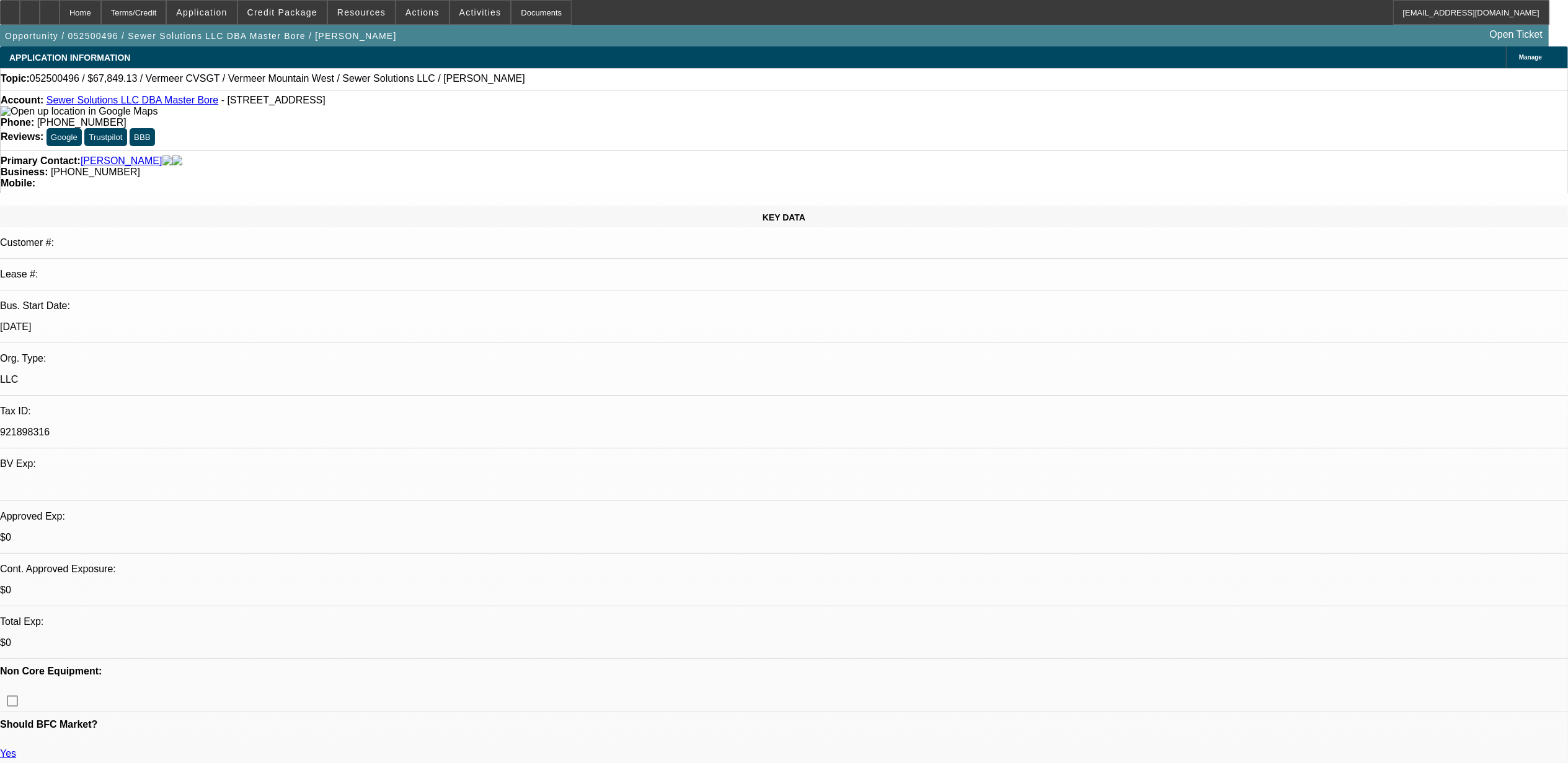
select select "0.15"
select select "2"
select select "0"
select select "0.1"
select select "0"
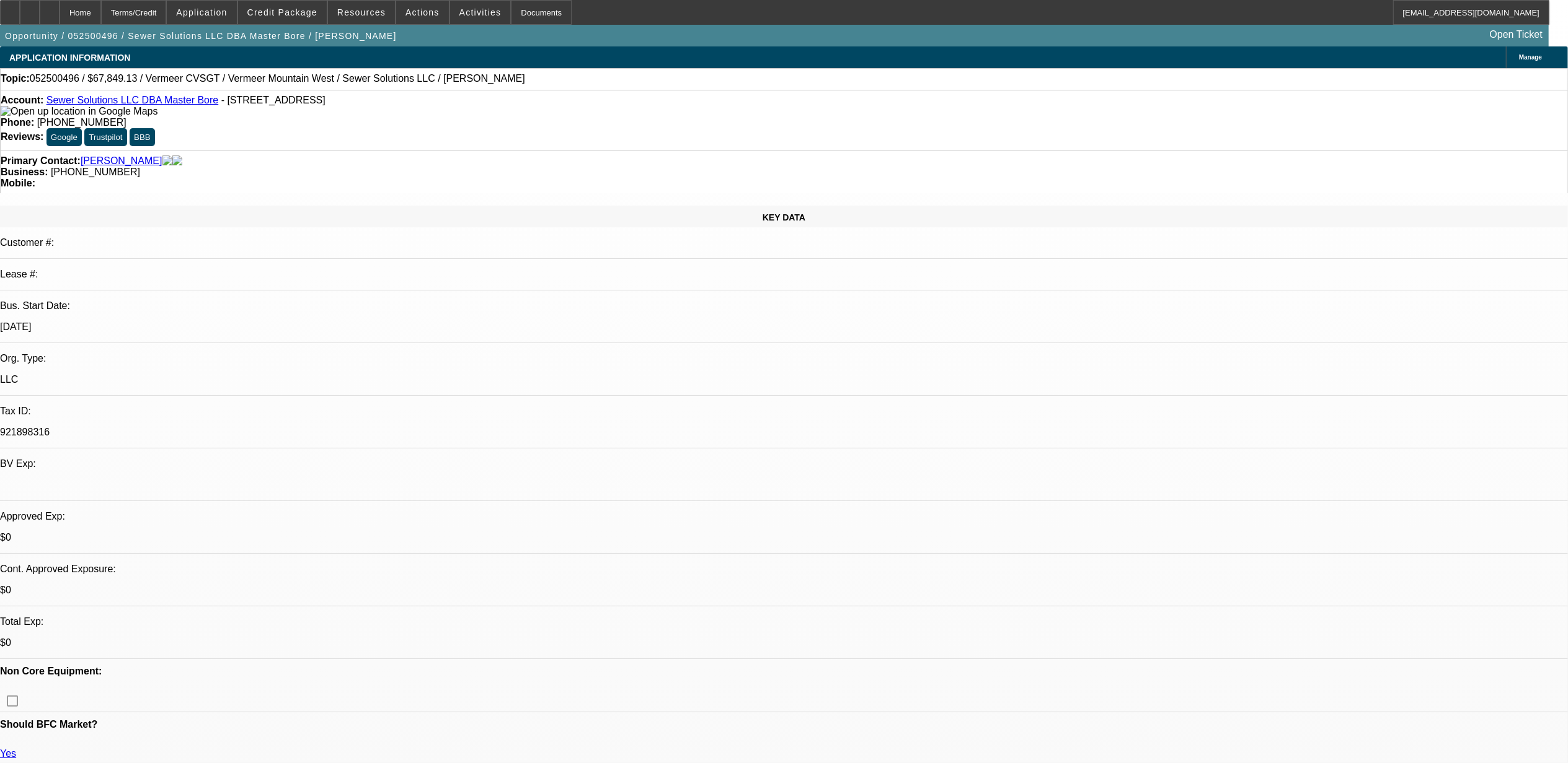
select select "0"
select select "1"
select select "2"
select select "6"
select select "1"
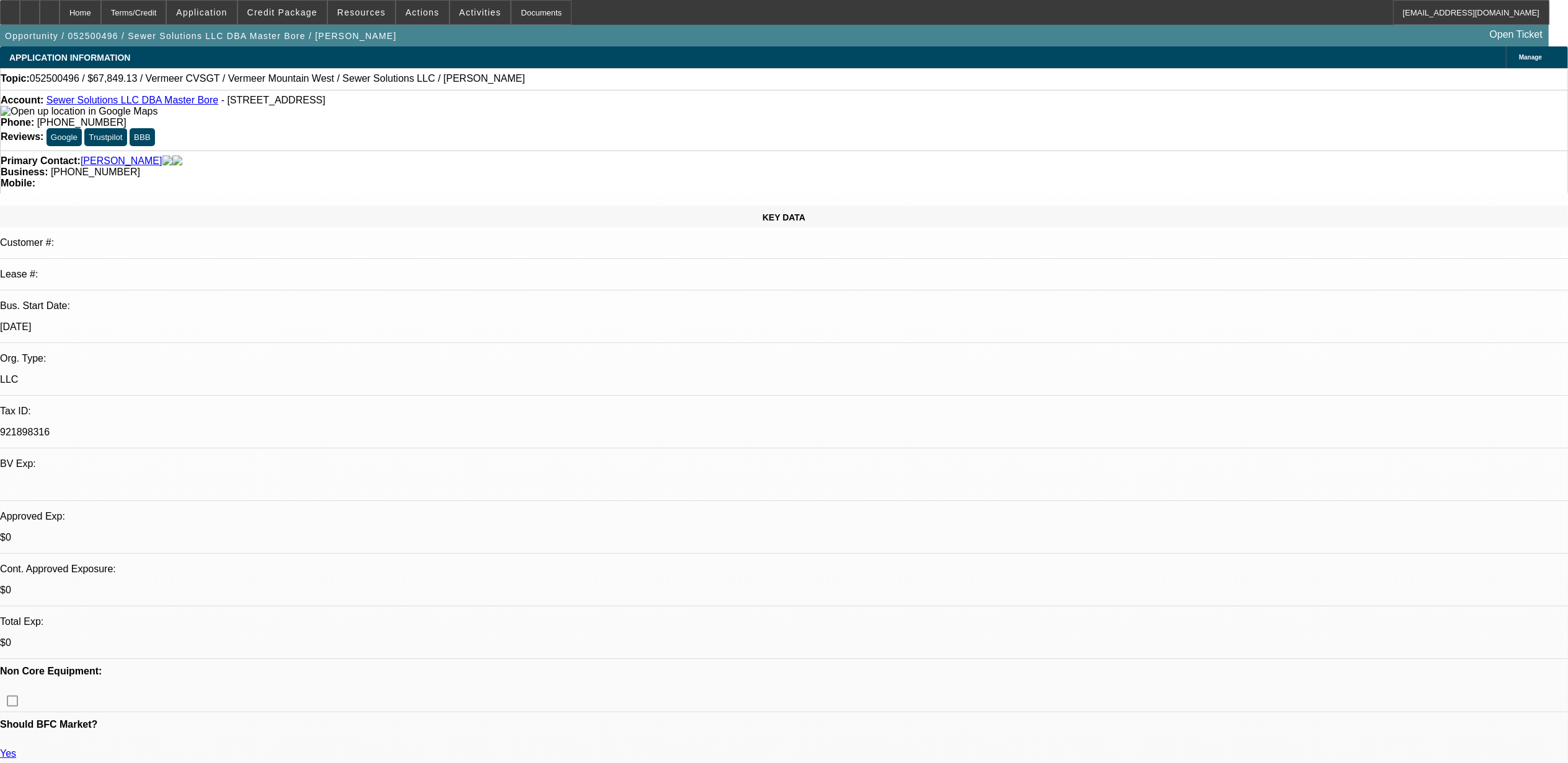
select select "2"
select select "6"
select select "1"
select select "2"
select select "6"
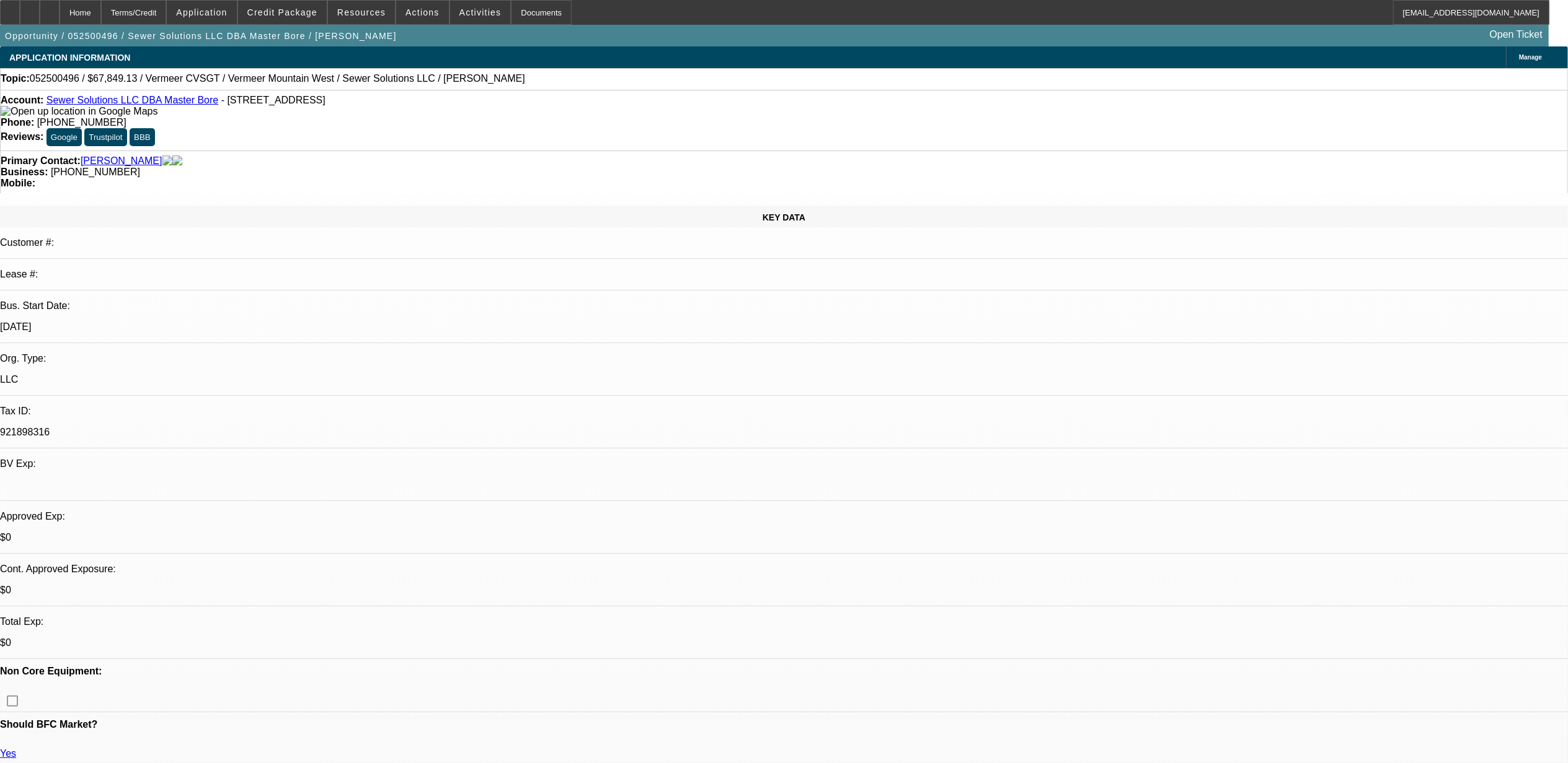
select select "1"
select select "3"
select select "6"
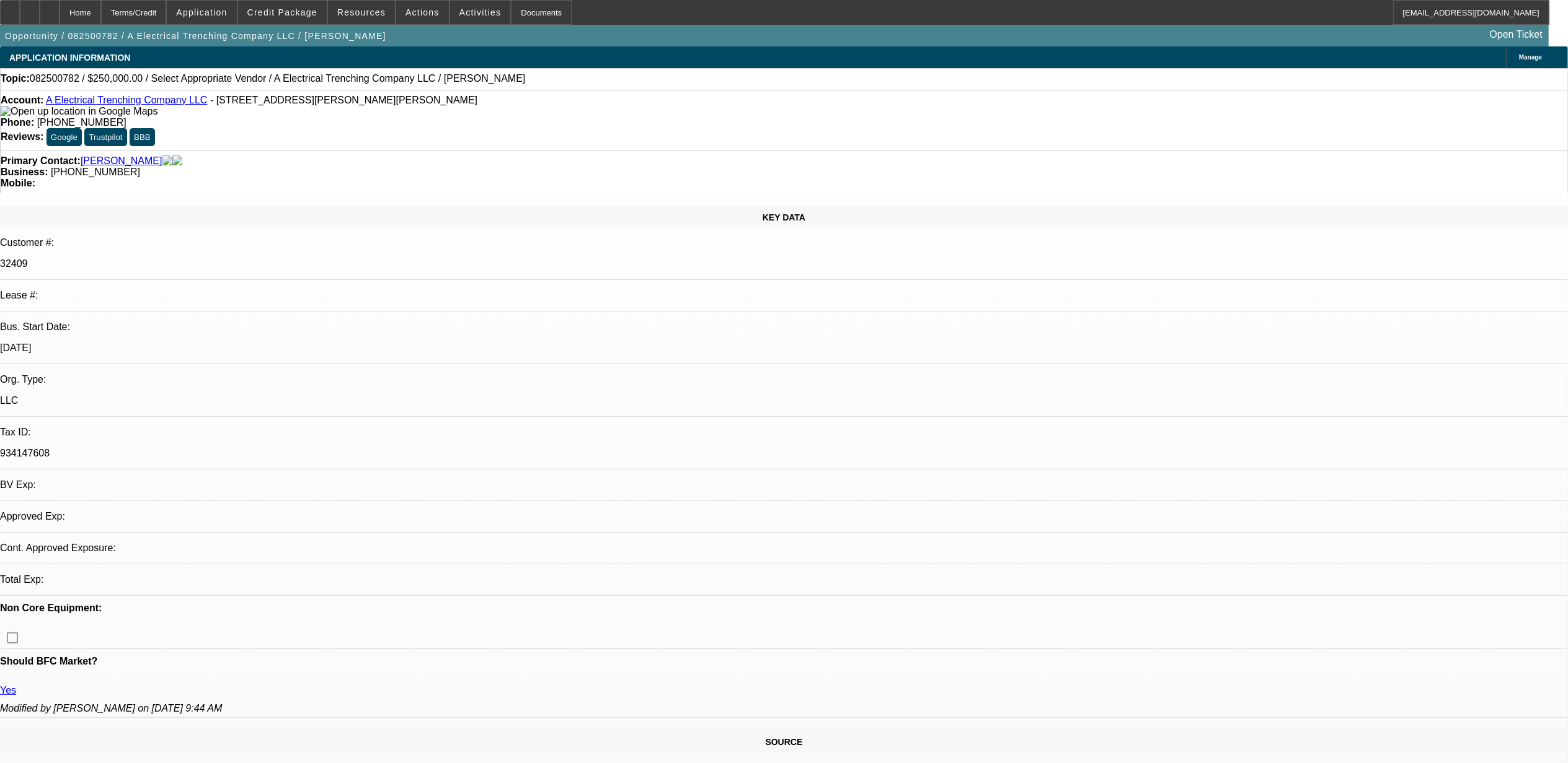
select select "0"
select select "2"
select select "0.1"
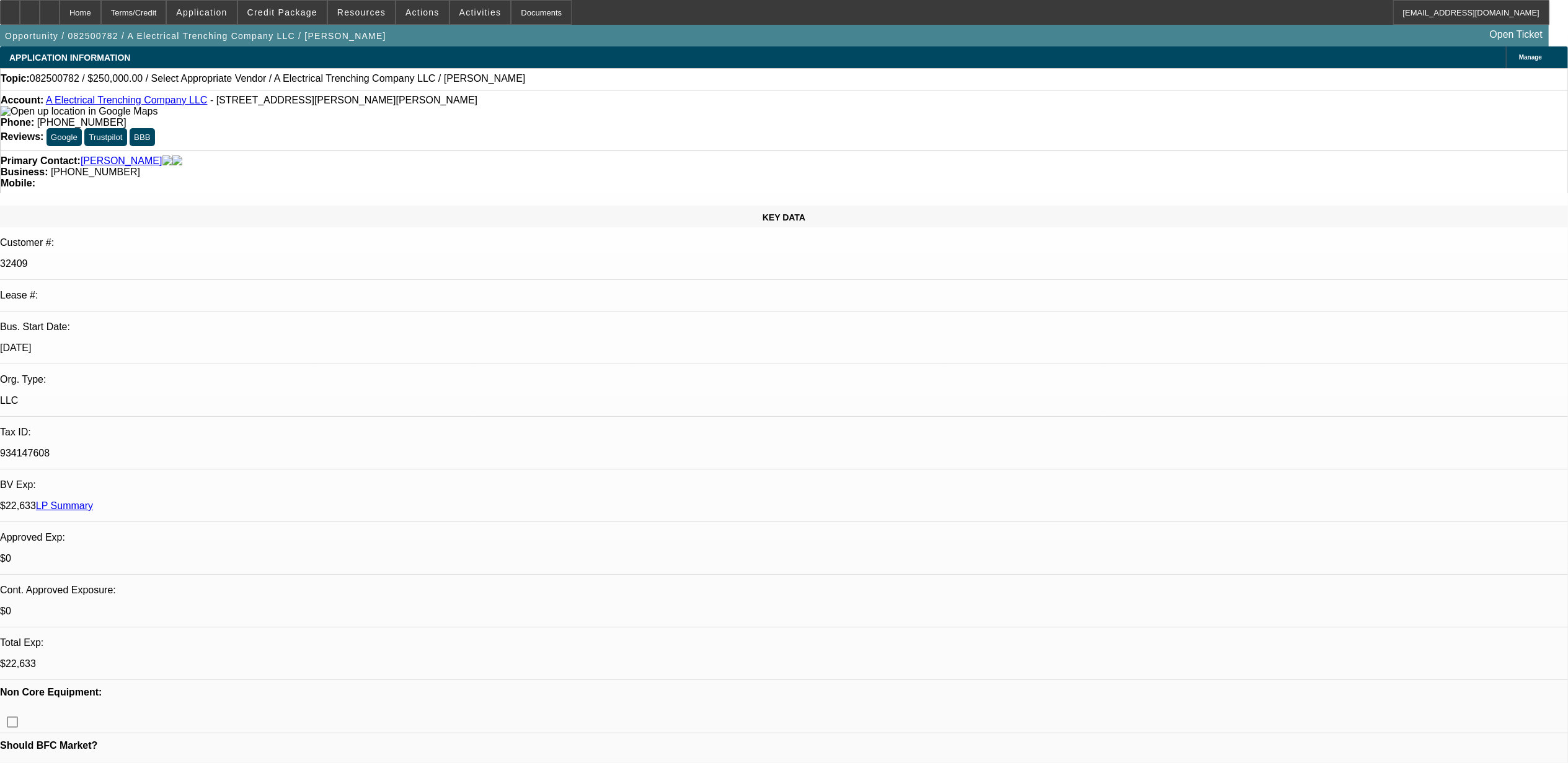
select select "1"
select select "2"
select select "4"
